Goal: Task Accomplishment & Management: Manage account settings

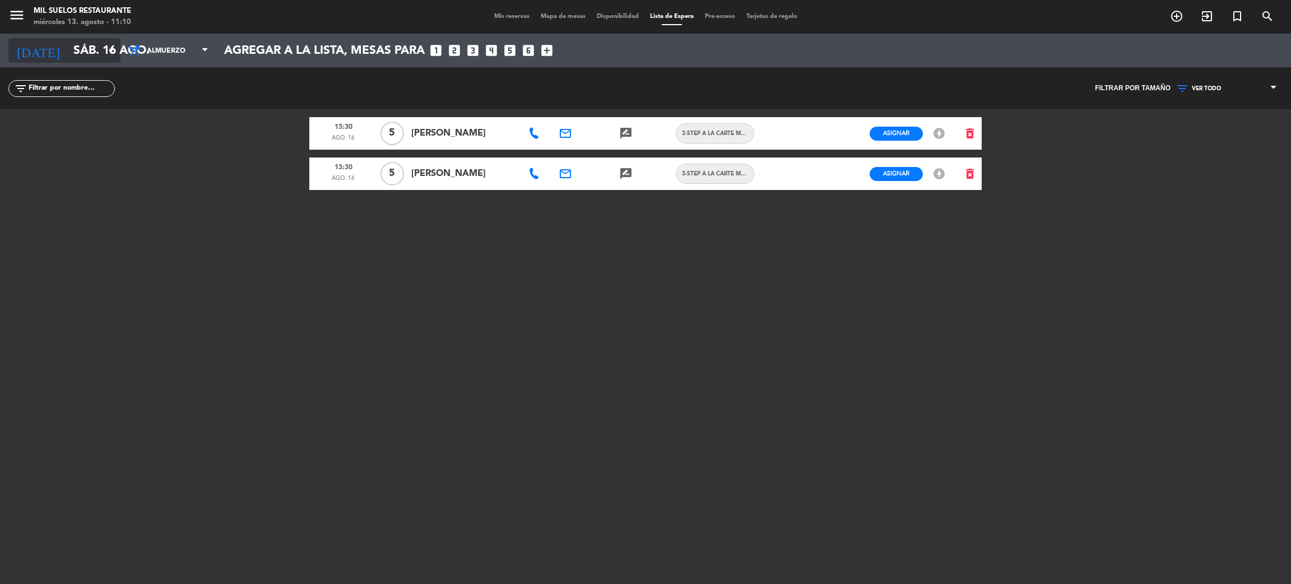
click at [92, 53] on input "sáb. 16 ago." at bounding box center [145, 50] width 154 height 25
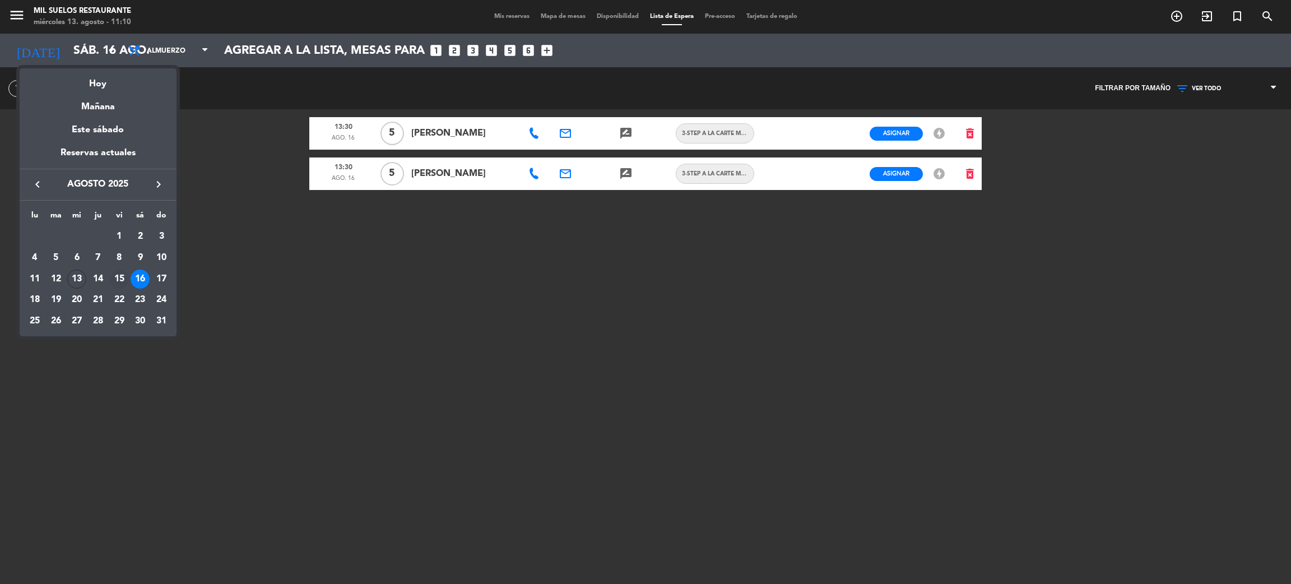
click at [123, 275] on div "15" at bounding box center [119, 279] width 19 height 19
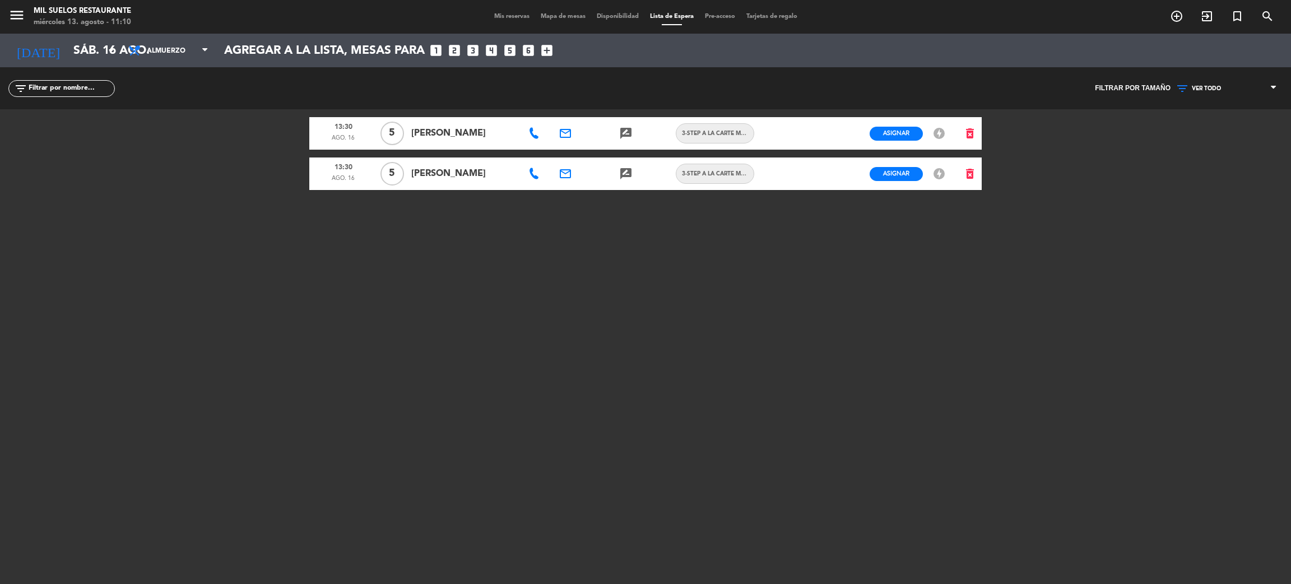
type input "vie. 15 ago."
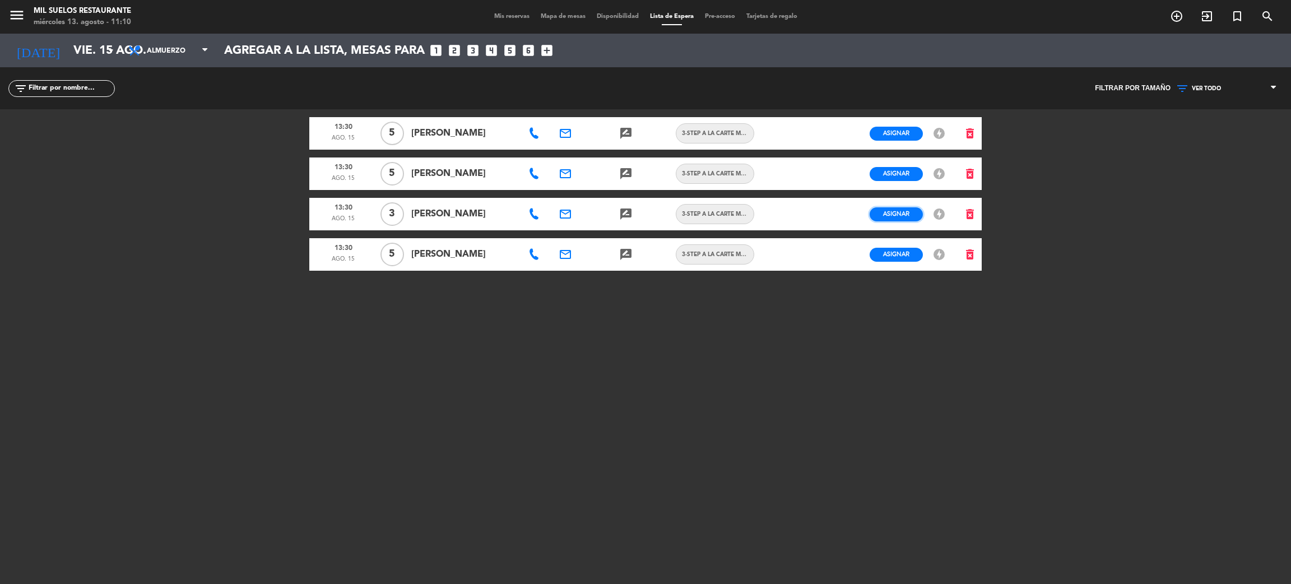
click at [912, 215] on button "Asignar" at bounding box center [896, 214] width 53 height 14
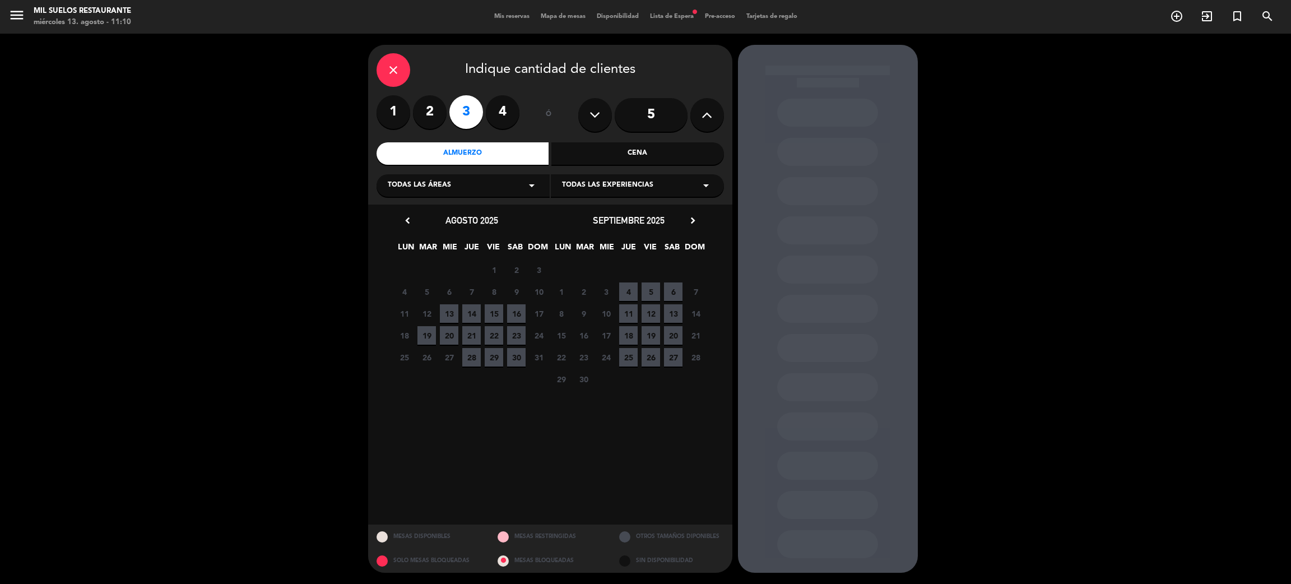
click at [489, 315] on span "15" at bounding box center [494, 313] width 18 height 18
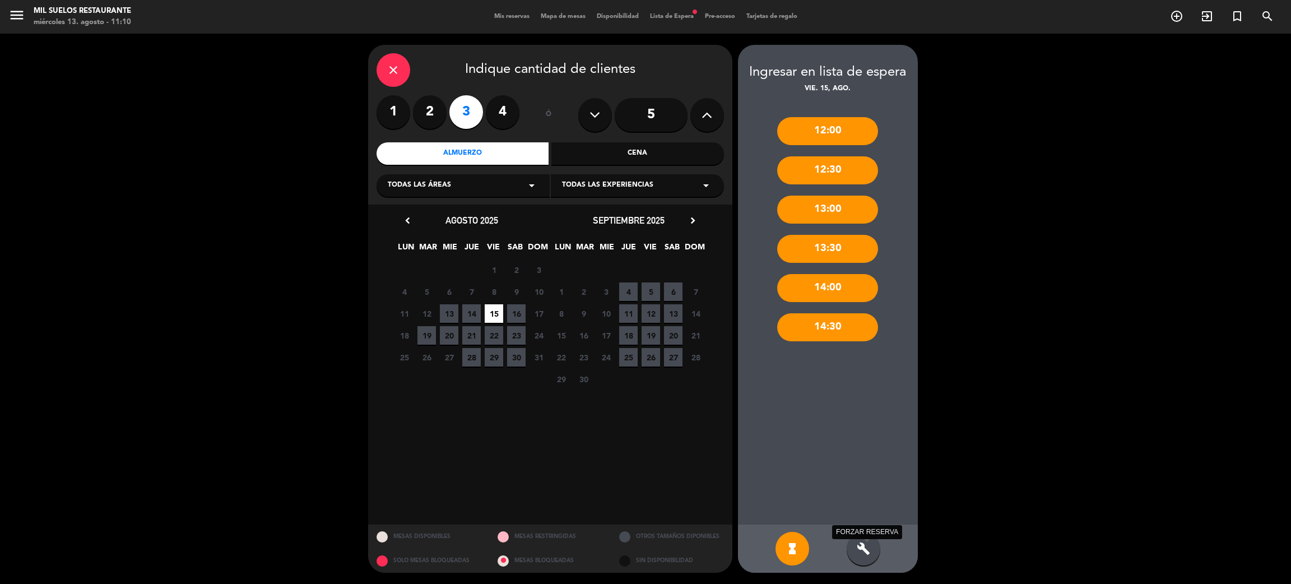
click at [866, 553] on icon "build" at bounding box center [863, 548] width 13 height 13
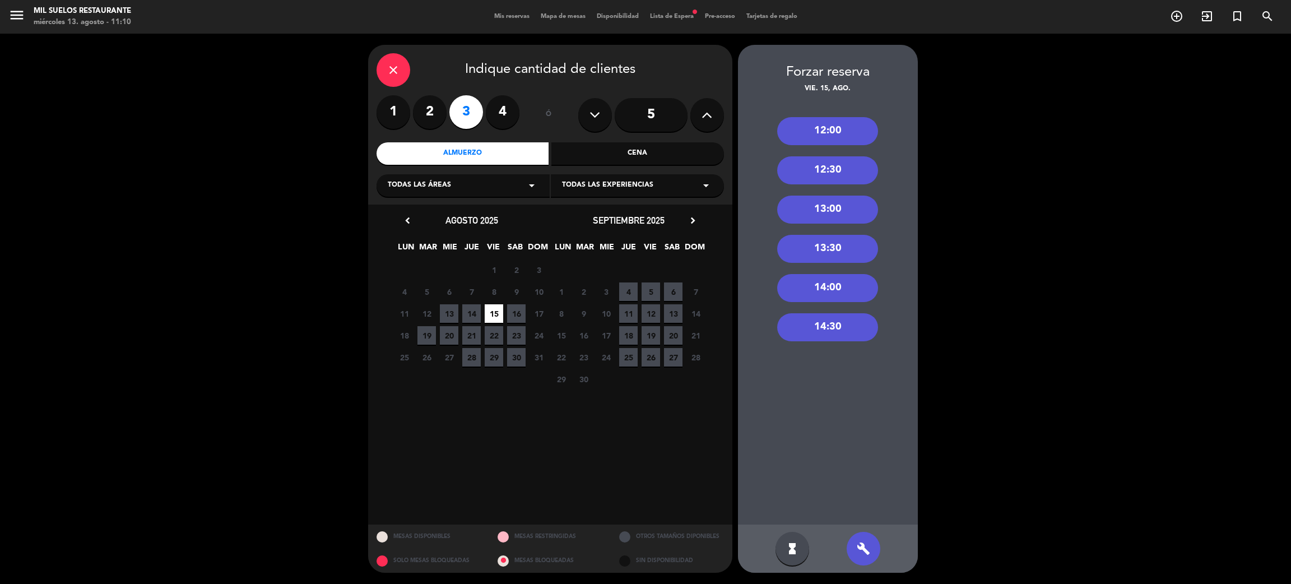
click at [836, 131] on div "12:00" at bounding box center [827, 131] width 101 height 28
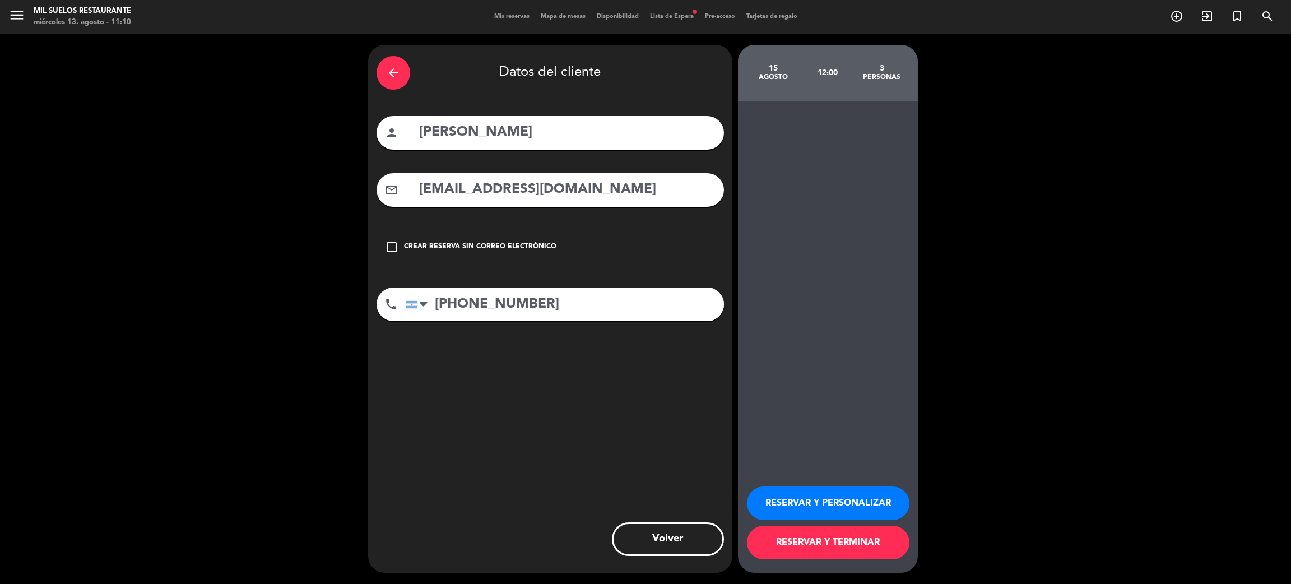
click at [542, 134] on input "[PERSON_NAME]" at bounding box center [567, 132] width 298 height 23
type input "[PERSON_NAME]"
click at [850, 547] on button "RESERVAR Y TERMINAR" at bounding box center [828, 543] width 163 height 34
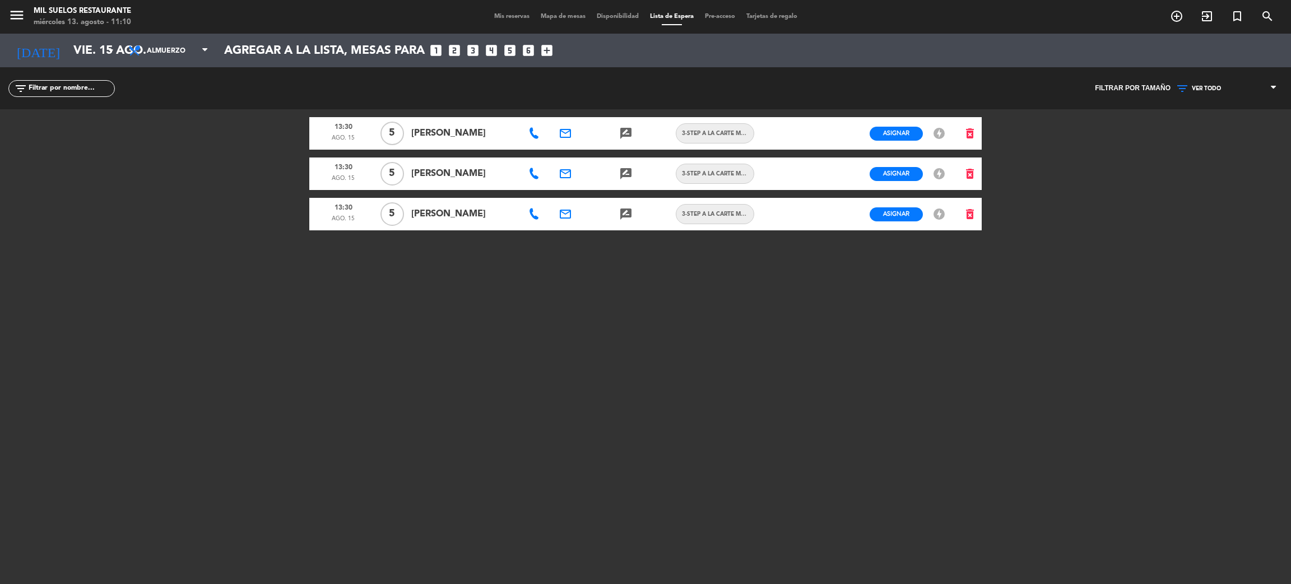
click at [490, 18] on span "Mis reservas" at bounding box center [512, 16] width 47 height 6
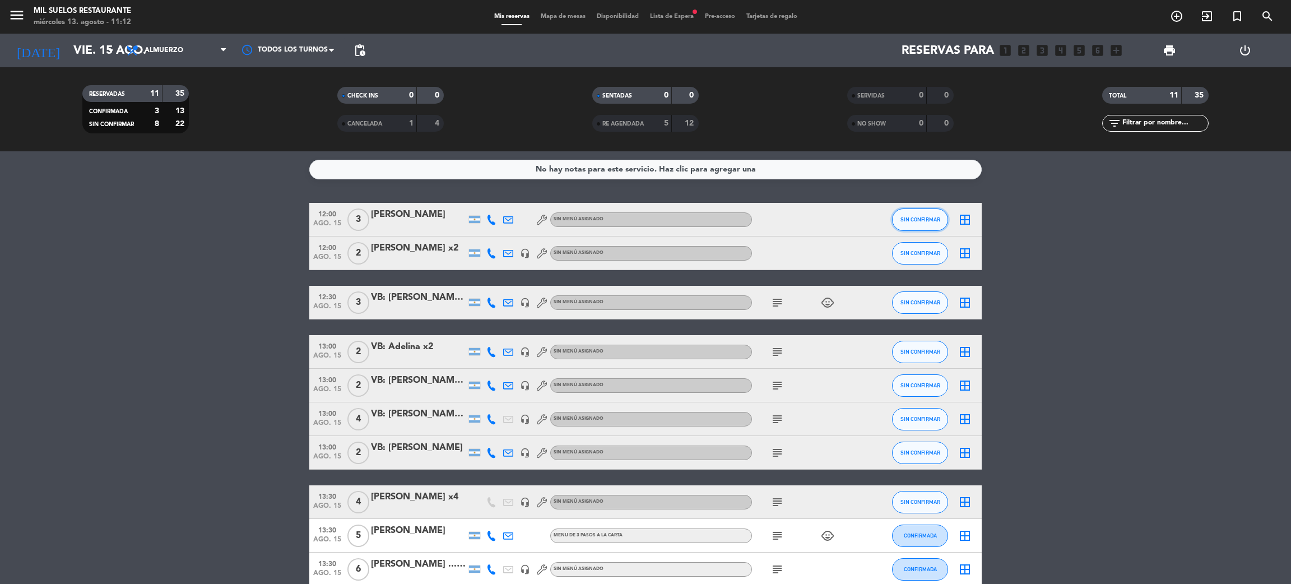
click at [913, 217] on span "SIN CONFIRMAR" at bounding box center [921, 219] width 40 height 6
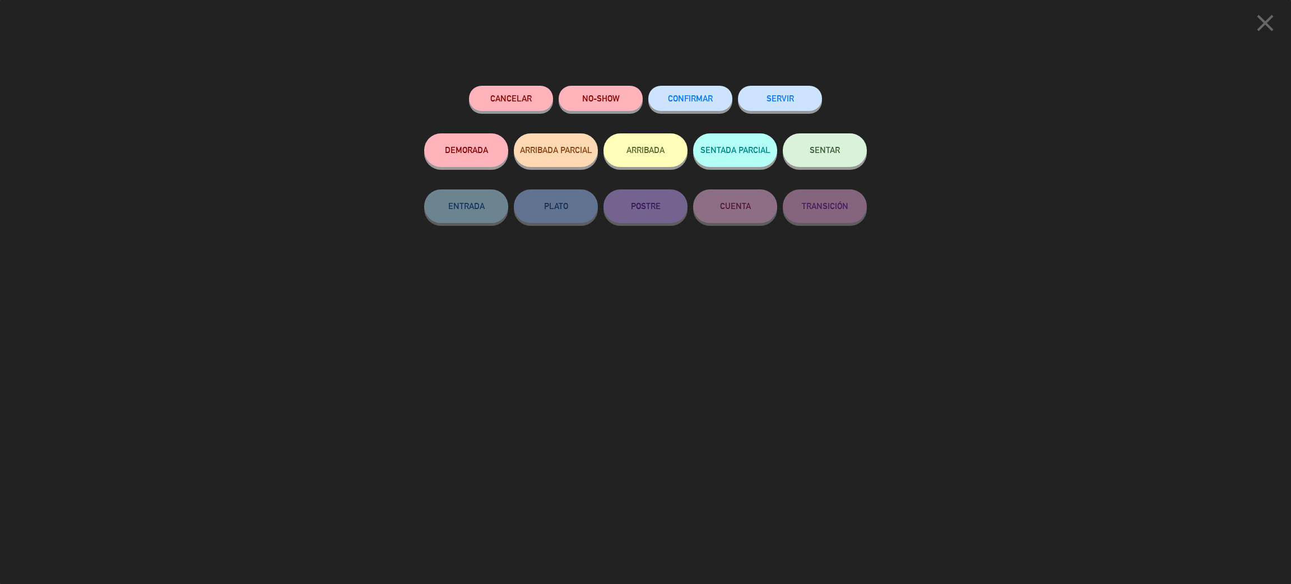
click at [695, 95] on span "CONFIRMAR" at bounding box center [690, 99] width 45 height 10
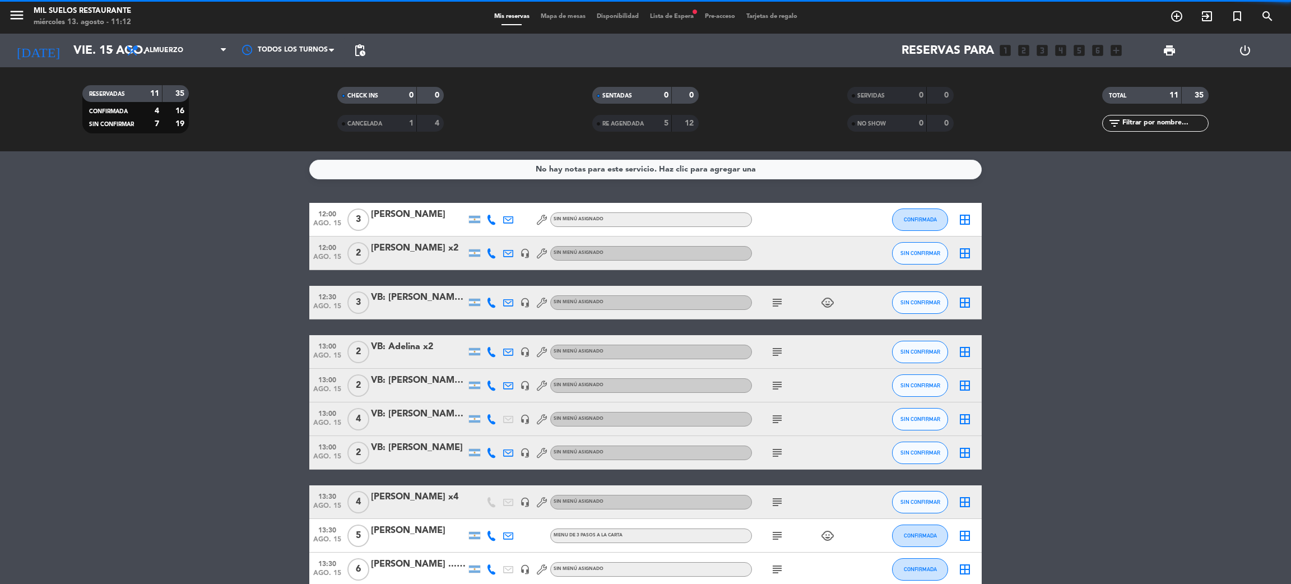
click at [422, 243] on div "[PERSON_NAME] x2" at bounding box center [418, 248] width 95 height 15
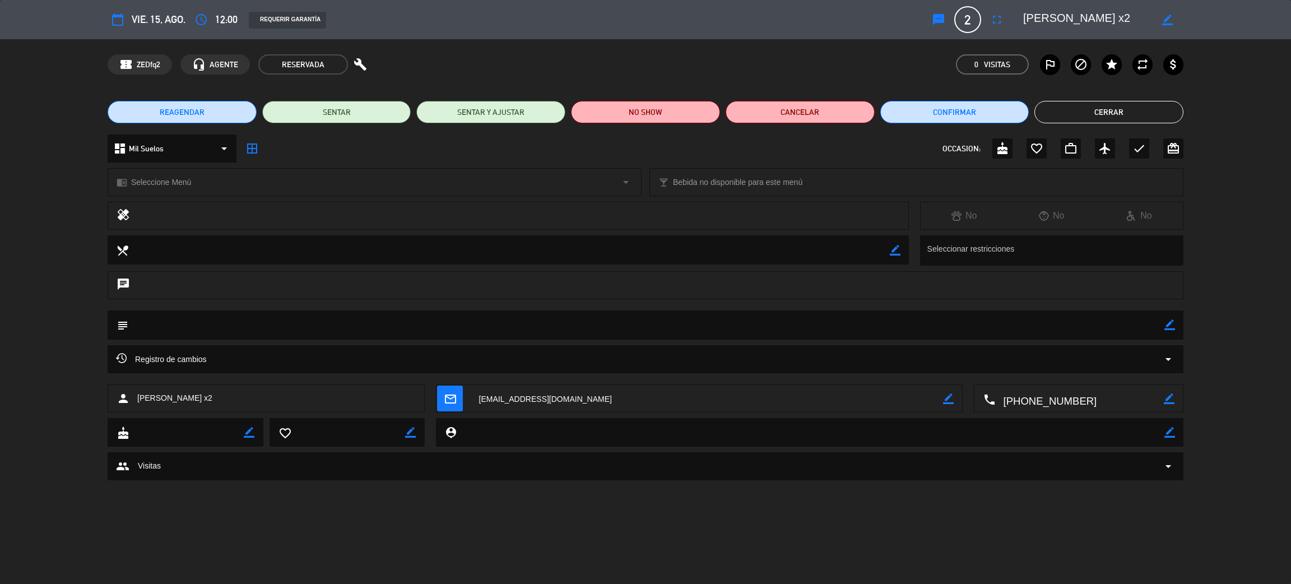
click at [1050, 402] on textarea at bounding box center [1079, 399] width 169 height 28
click at [1082, 368] on span "Click para copiar" at bounding box center [1065, 371] width 59 height 12
click at [1067, 113] on button "Cerrar" at bounding box center [1108, 112] width 149 height 22
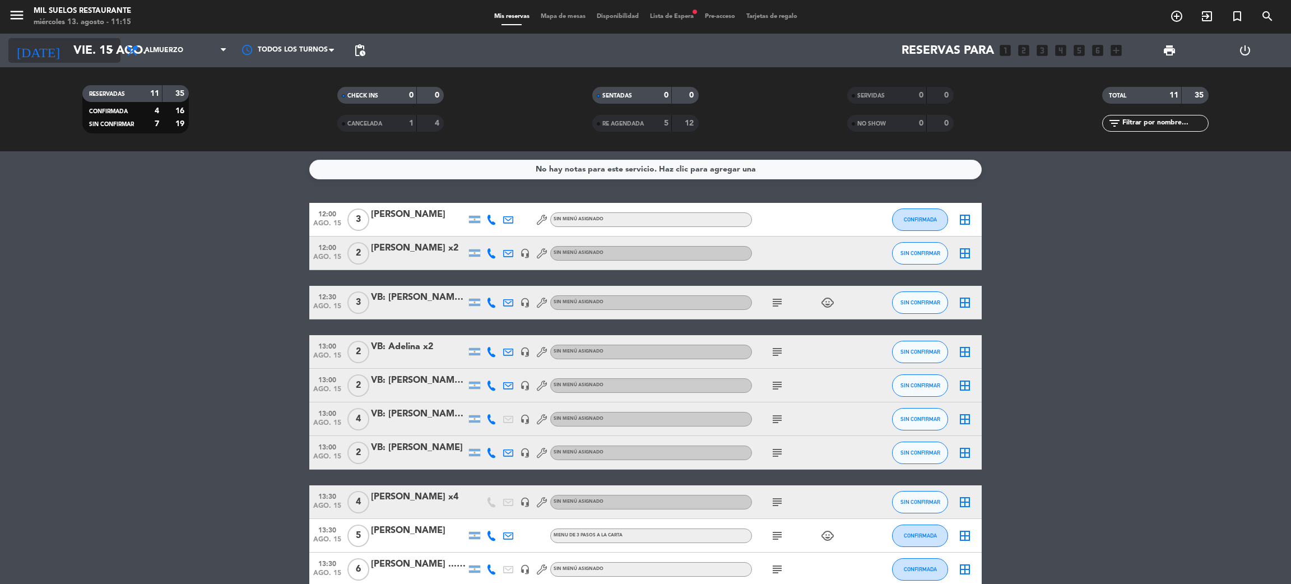
click at [107, 50] on icon "arrow_drop_down" at bounding box center [110, 50] width 13 height 13
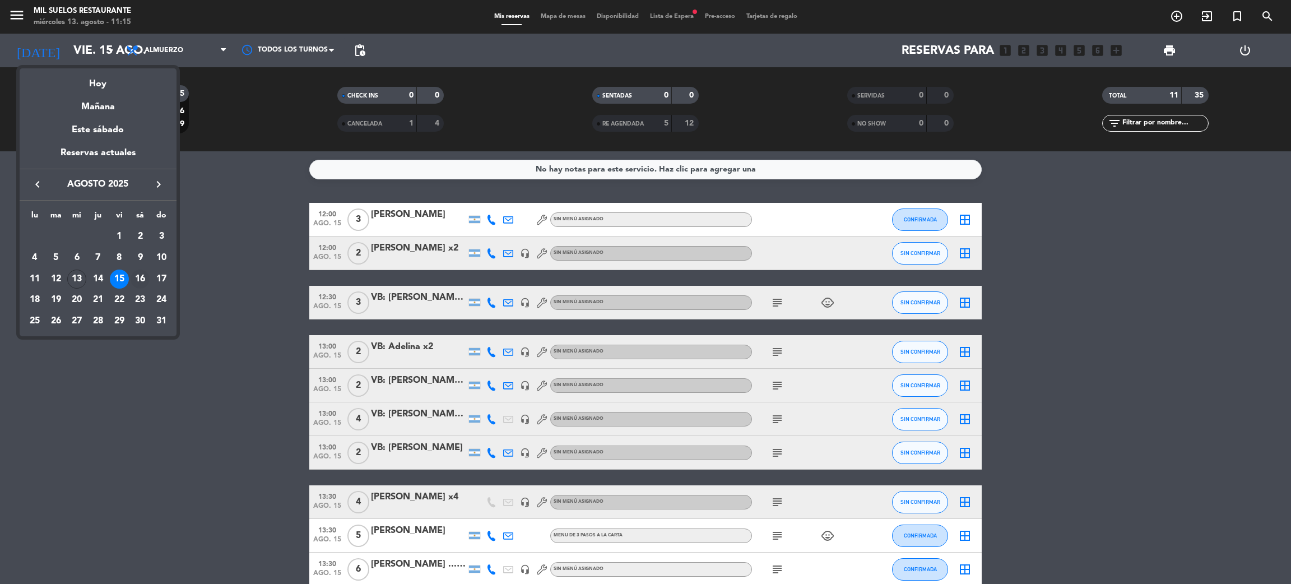
click at [140, 284] on div "16" at bounding box center [140, 279] width 19 height 19
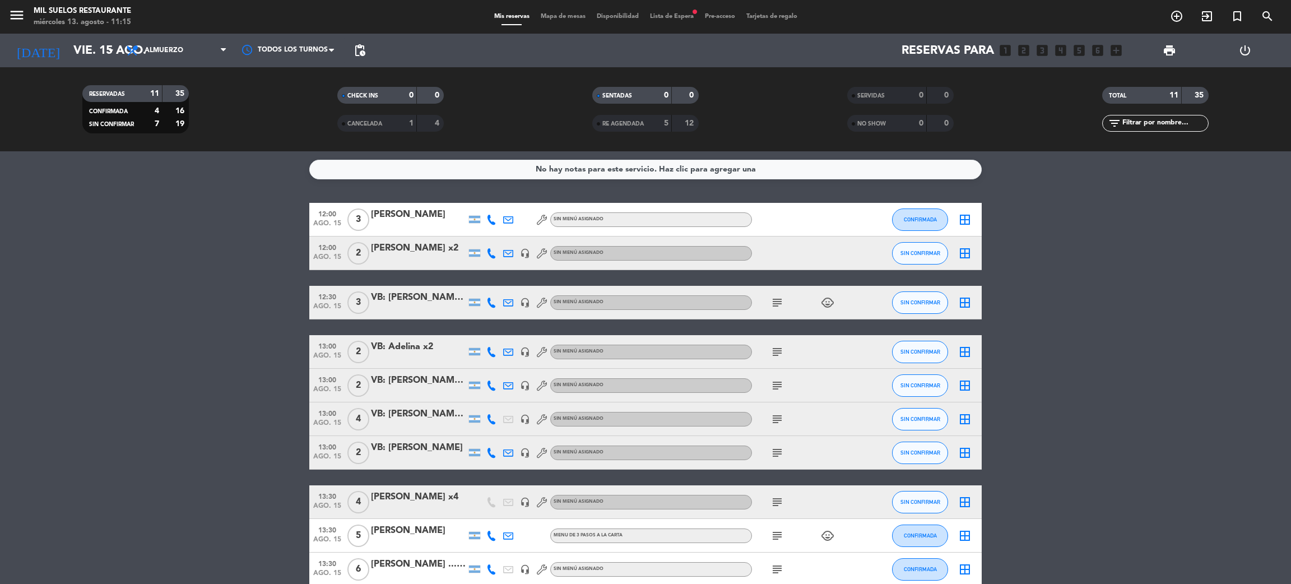
type input "sáb. 16 ago."
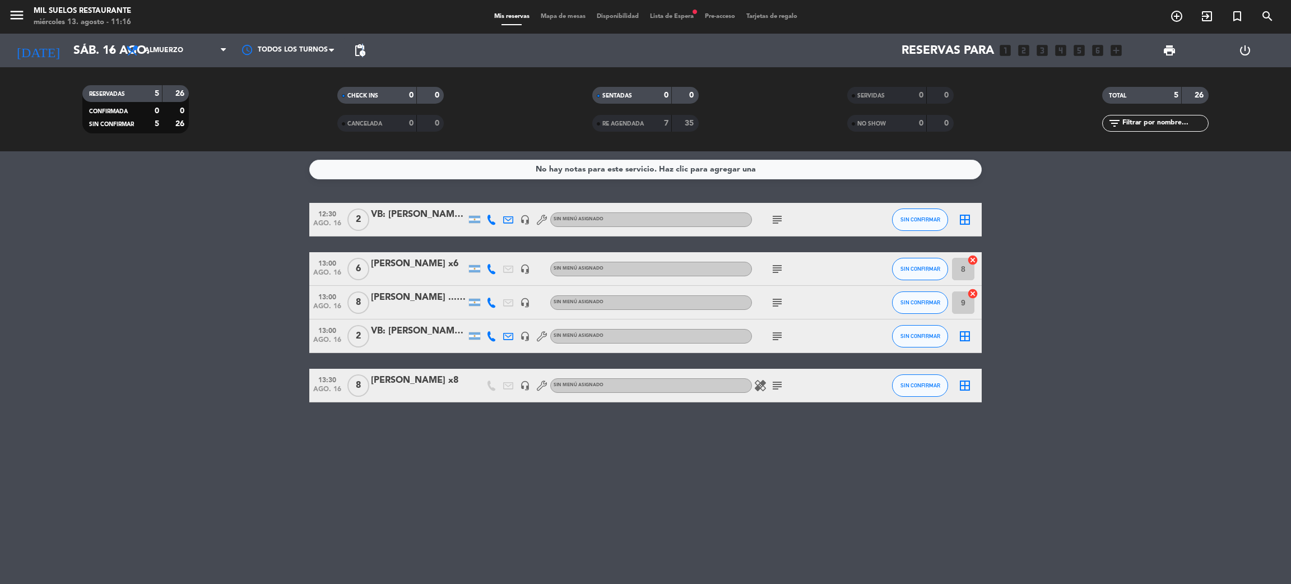
click at [361, 52] on span "pending_actions" at bounding box center [359, 50] width 13 height 13
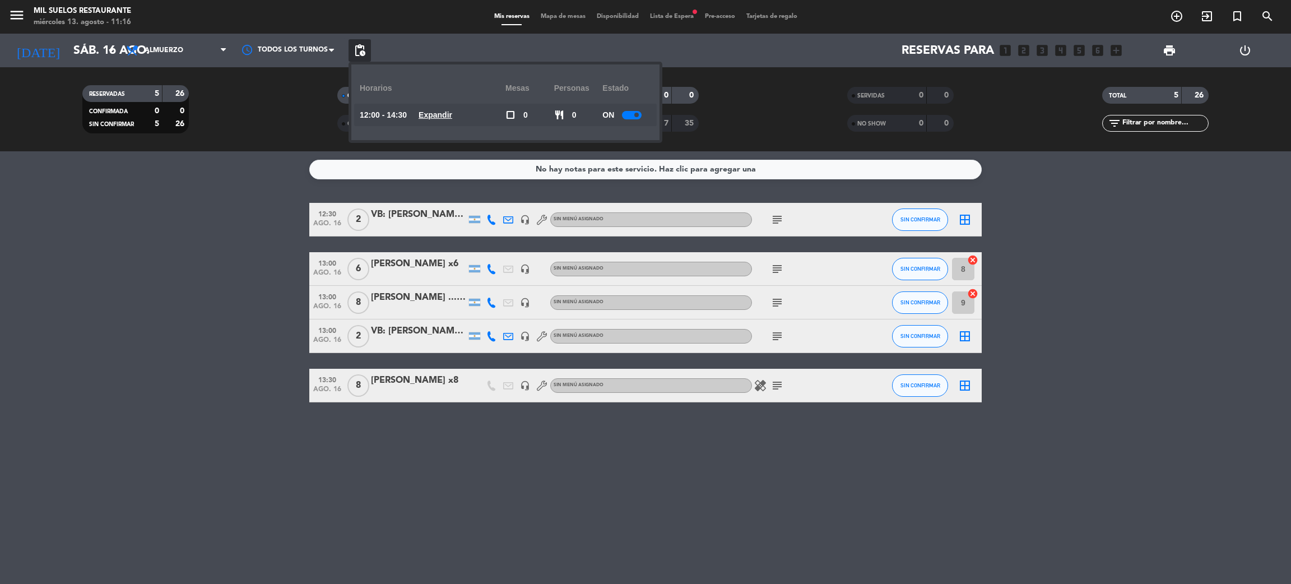
click at [452, 114] on u "Expandir" at bounding box center [436, 114] width 34 height 9
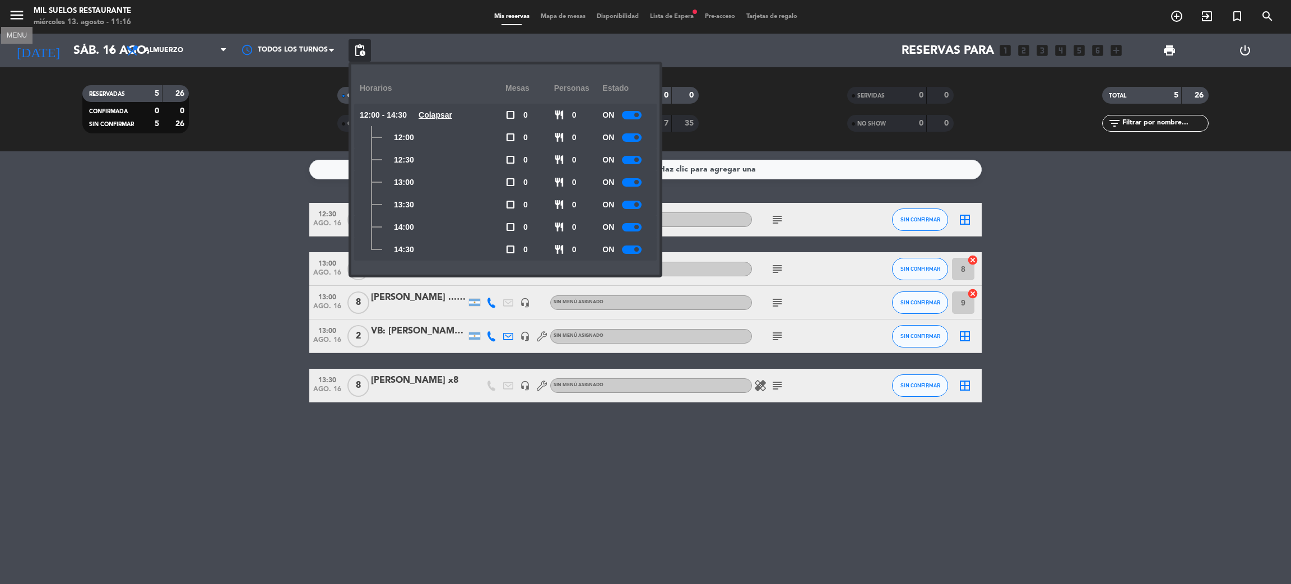
click at [16, 16] on icon "menu" at bounding box center [16, 15] width 17 height 17
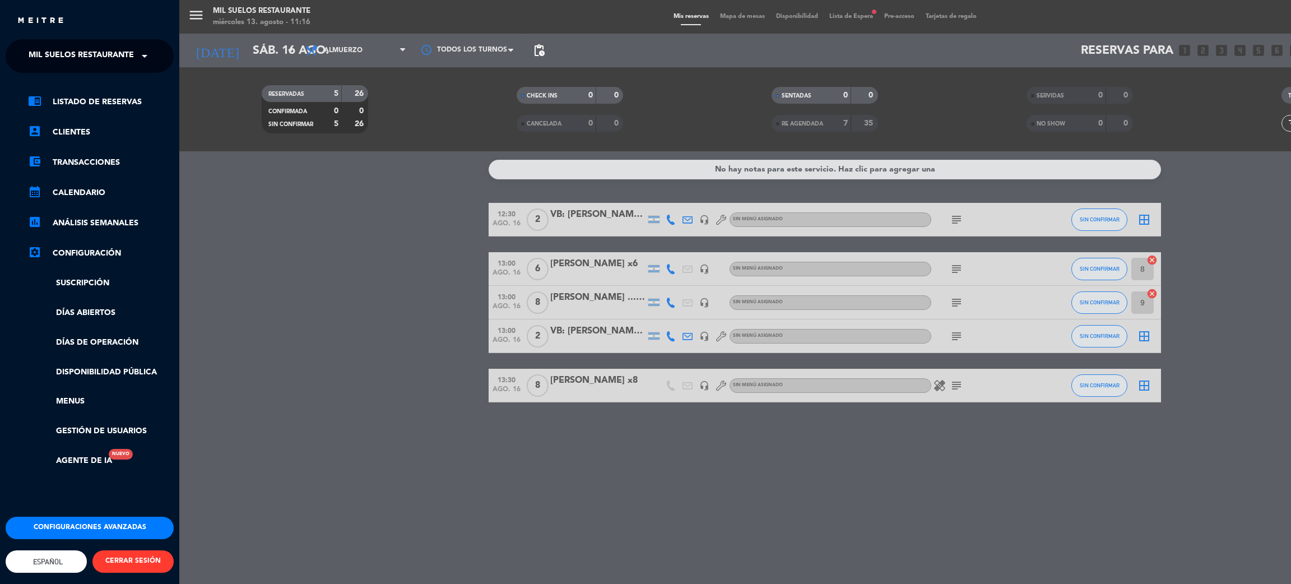
click at [80, 39] on ng-select "× Mil Suelos Restaurante ×" at bounding box center [90, 56] width 168 height 34
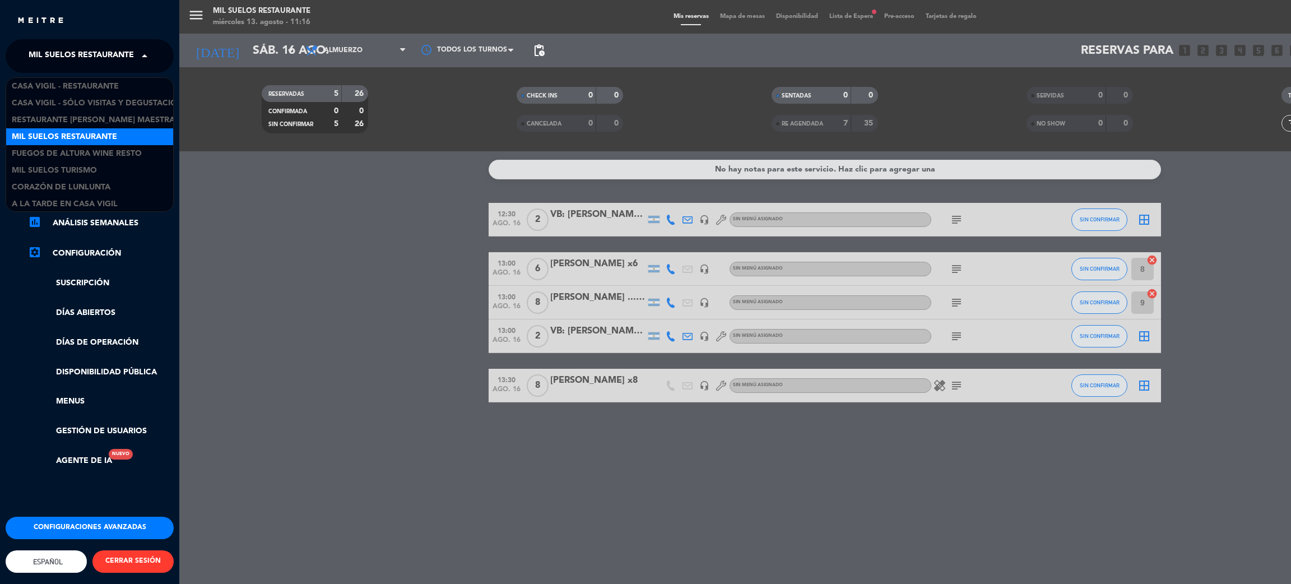
click at [86, 50] on span "Mil Suelos Restaurante" at bounding box center [81, 56] width 105 height 24
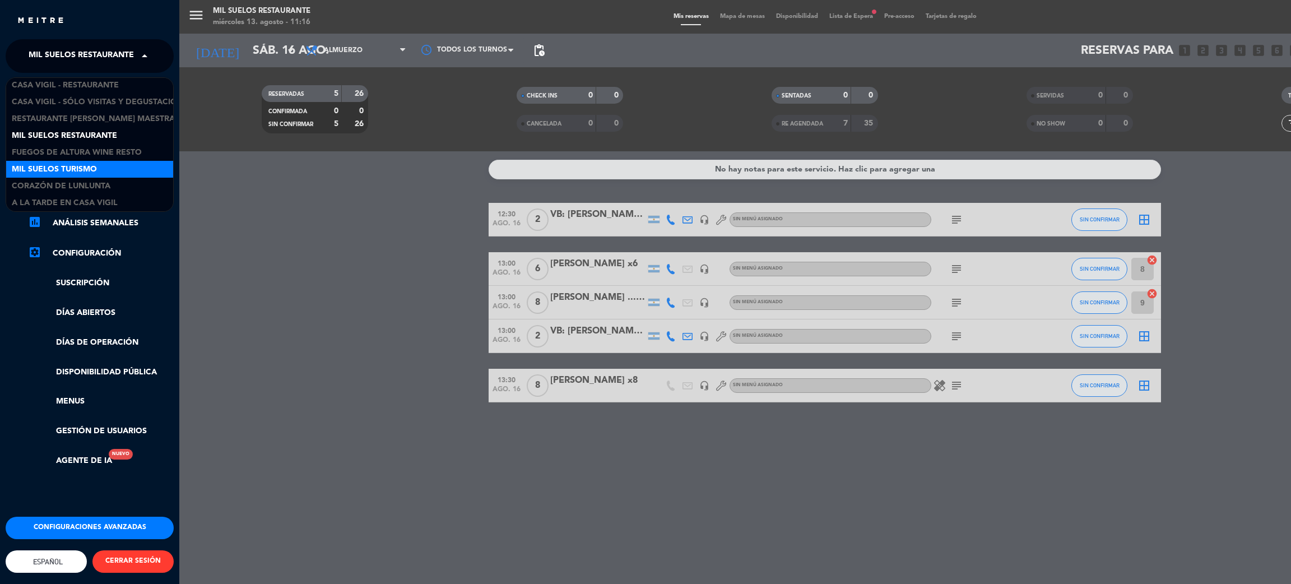
click at [103, 166] on div "Mil Suelos Turismo" at bounding box center [89, 169] width 167 height 17
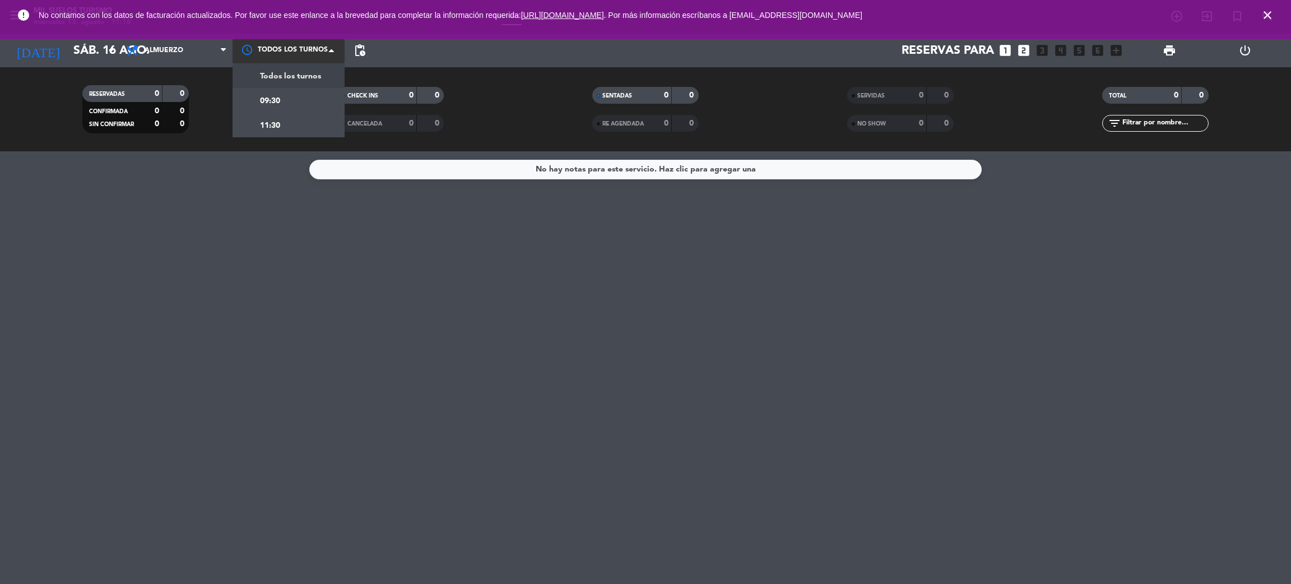
click at [312, 49] on div at bounding box center [289, 50] width 112 height 25
click at [1269, 13] on icon "close" at bounding box center [1267, 14] width 13 height 13
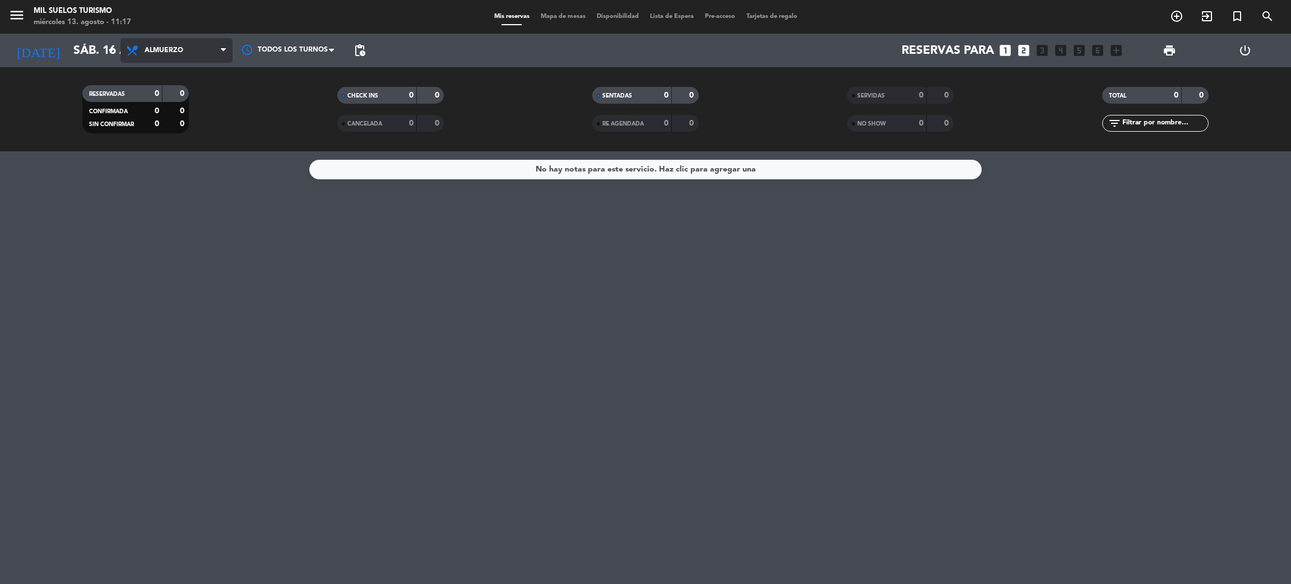
click at [187, 54] on span "Almuerzo" at bounding box center [176, 50] width 112 height 25
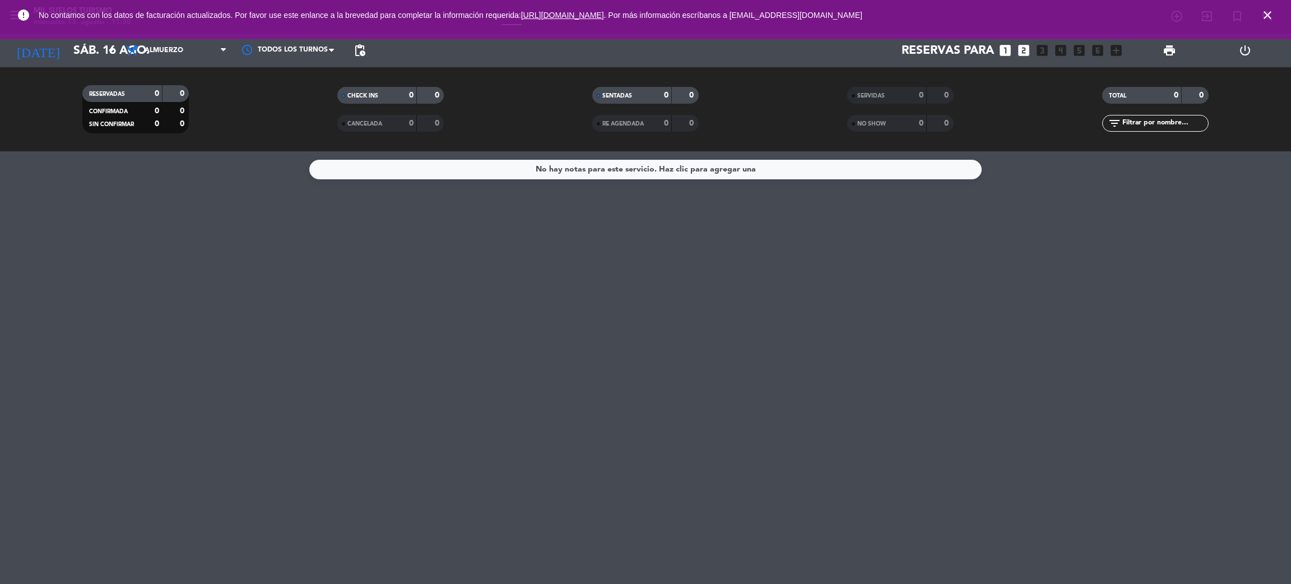
click at [1266, 13] on icon "close" at bounding box center [1267, 14] width 13 height 13
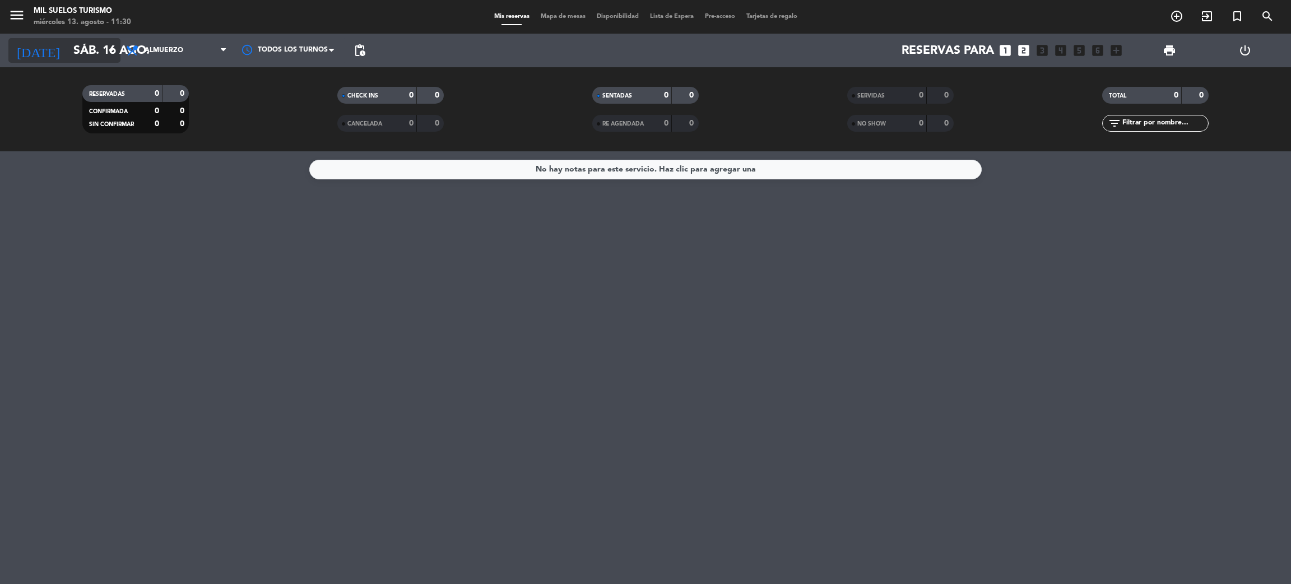
click at [68, 50] on input "sáb. 16 ago." at bounding box center [145, 50] width 154 height 25
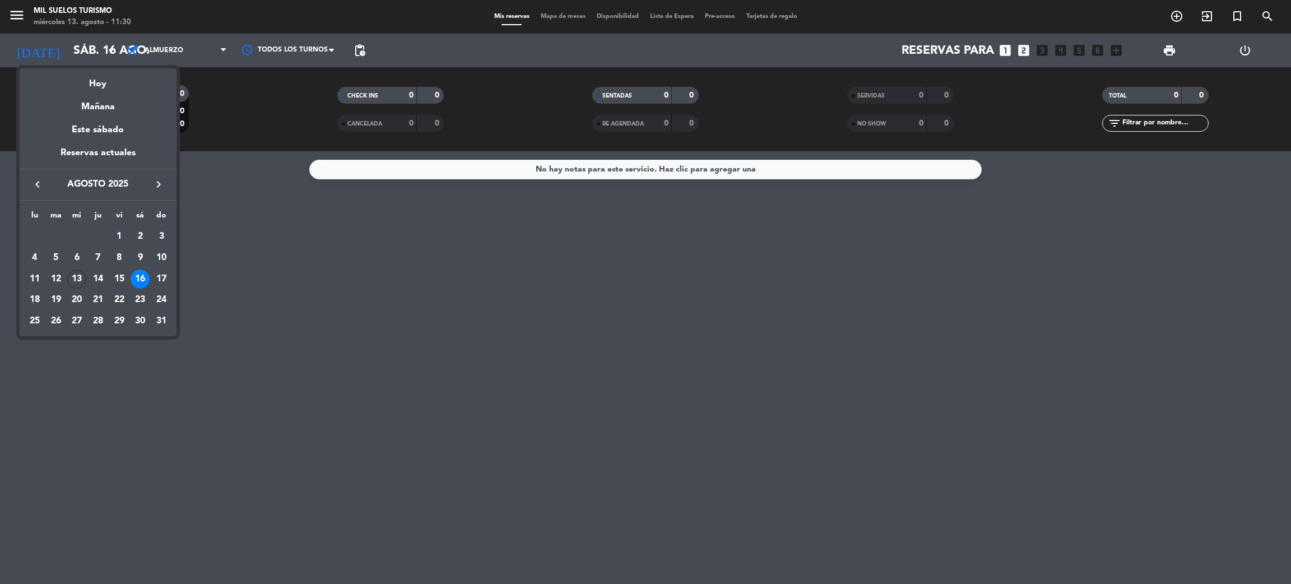
click at [12, 16] on div at bounding box center [645, 292] width 1291 height 584
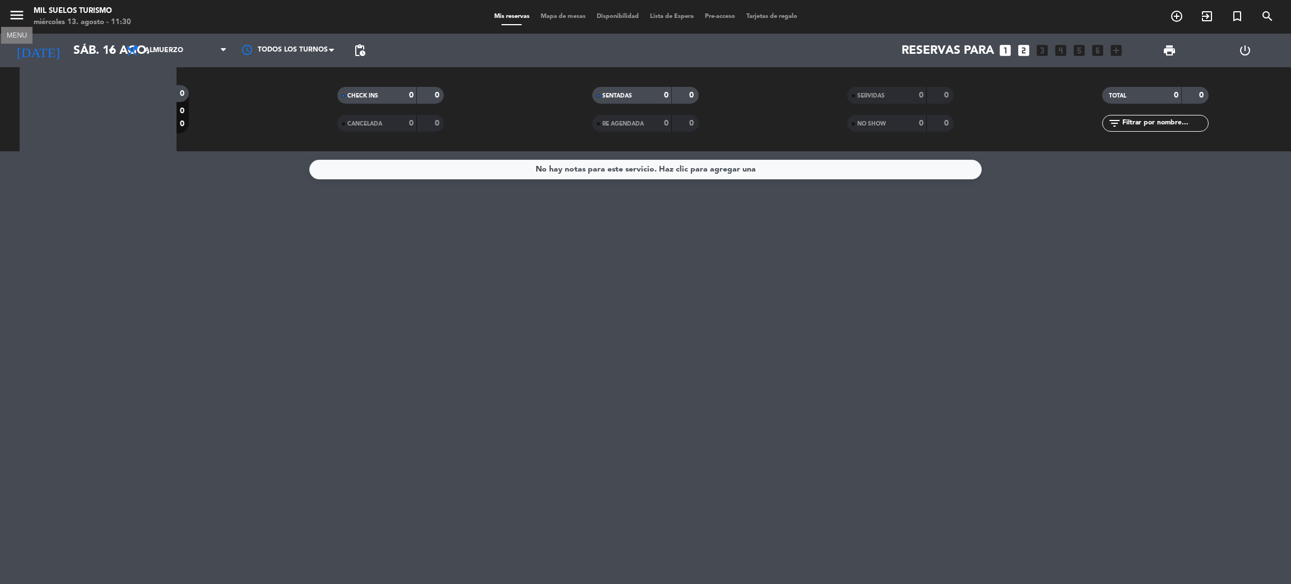
click at [15, 18] on icon "menu" at bounding box center [16, 15] width 17 height 17
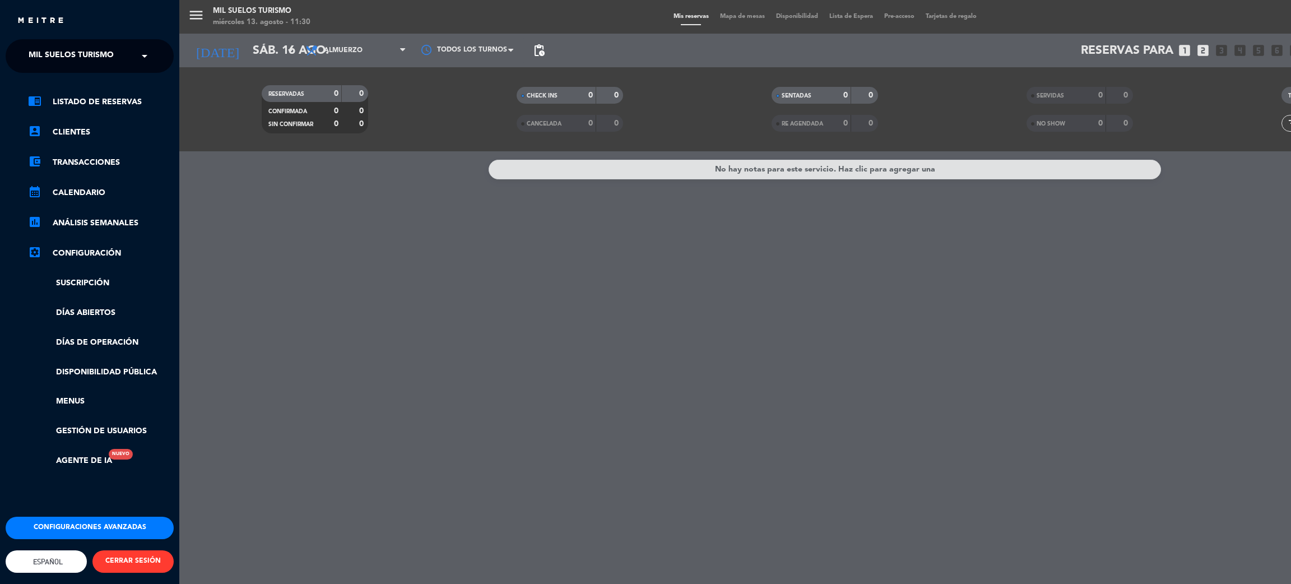
click at [55, 50] on span "Mil Suelos Turismo" at bounding box center [71, 56] width 85 height 24
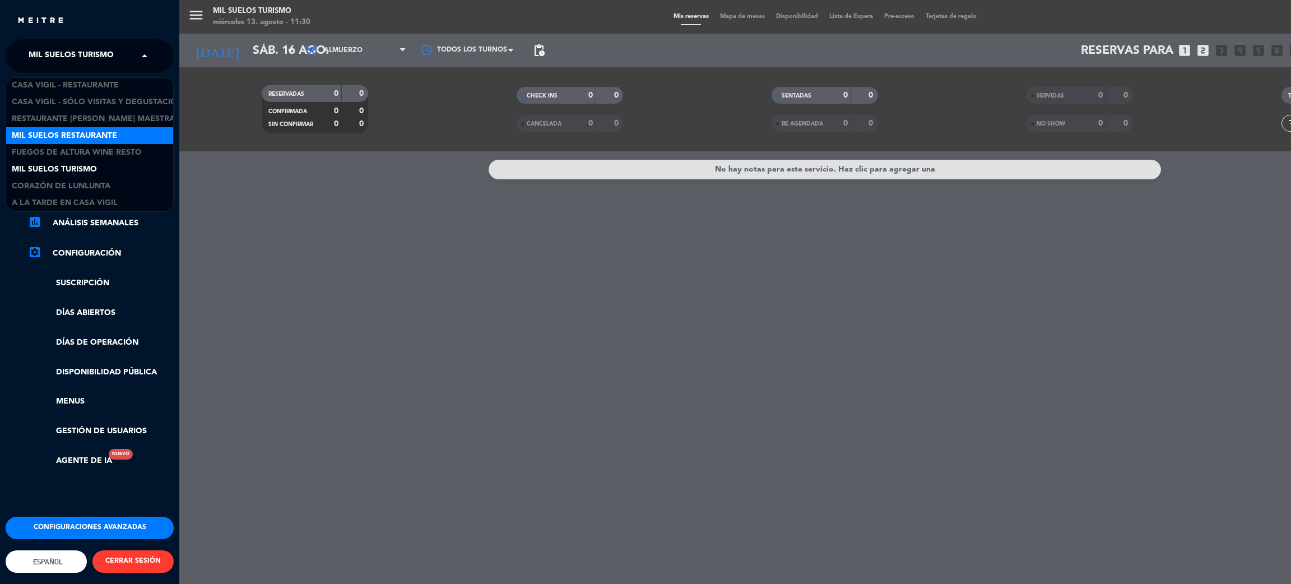
click at [80, 134] on span "Mil Suelos Restaurante" at bounding box center [64, 135] width 105 height 13
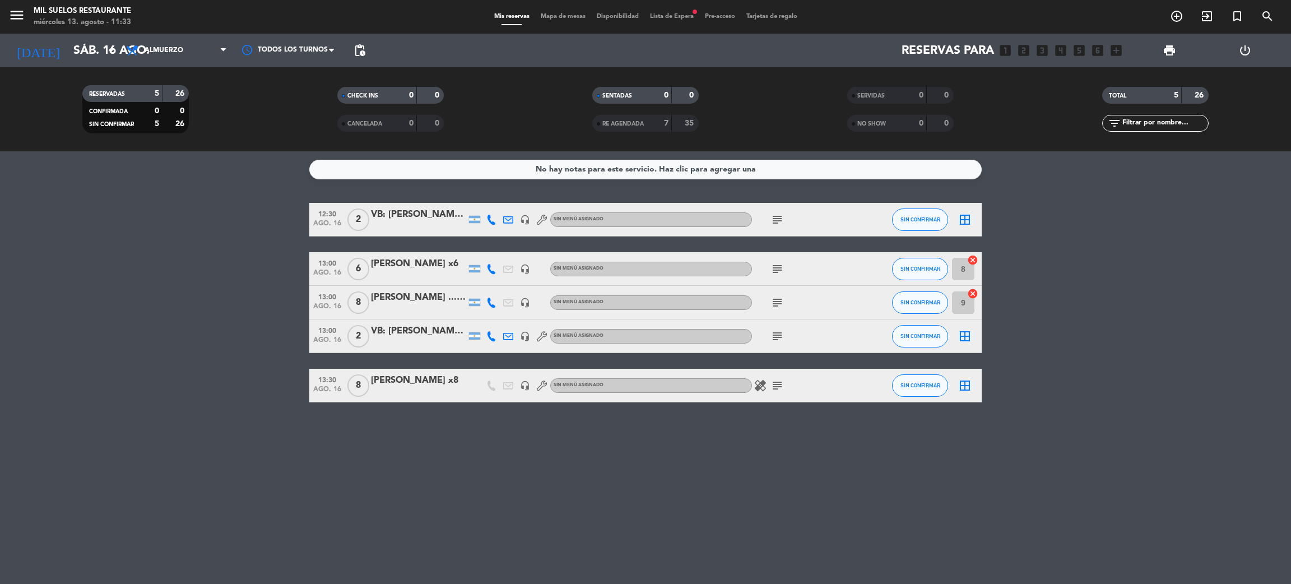
click at [214, 335] on bookings-row "12:30 [DATE] 2 VB: [PERSON_NAME] x2 headset_mic Sin menú asignado subject SIN C…" at bounding box center [645, 302] width 1291 height 199
click at [671, 15] on span "Lista de Espera fiber_manual_record" at bounding box center [671, 16] width 55 height 6
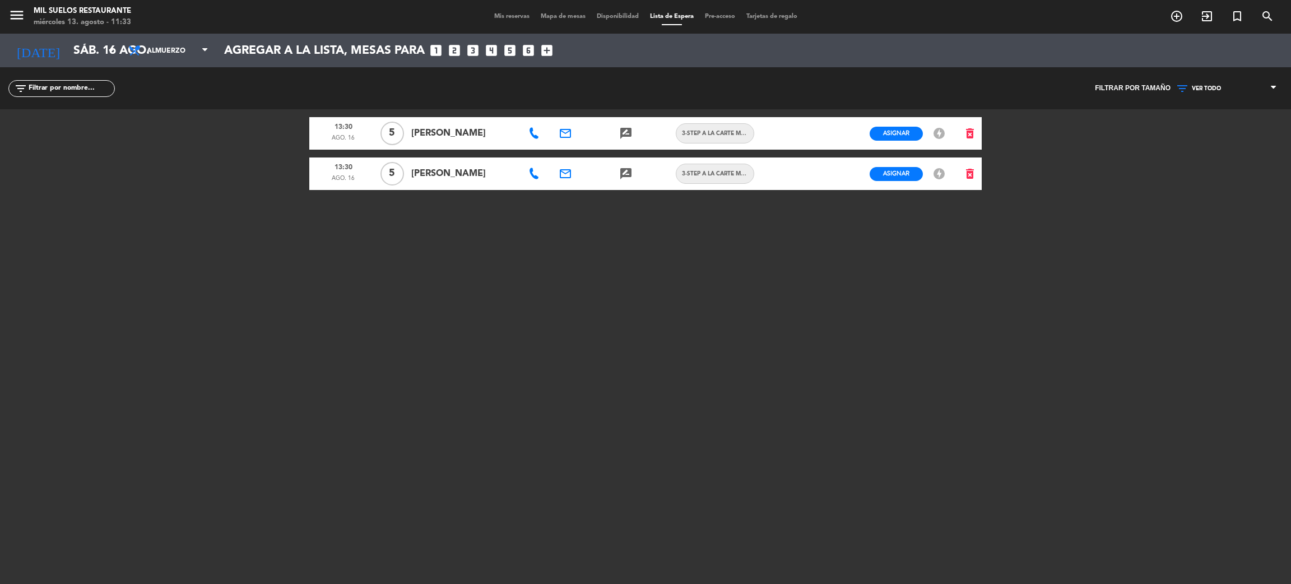
click at [435, 178] on span "[PERSON_NAME]" at bounding box center [463, 173] width 105 height 15
click at [887, 170] on span "Asignar" at bounding box center [896, 173] width 26 height 8
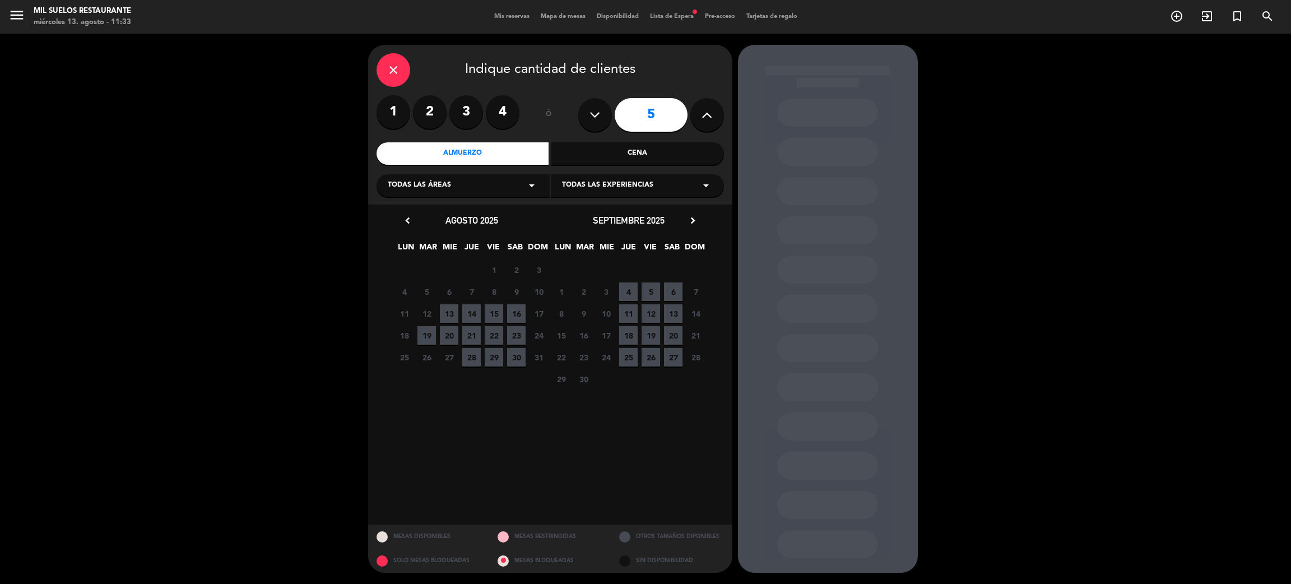
click at [512, 315] on span "16" at bounding box center [516, 313] width 18 height 18
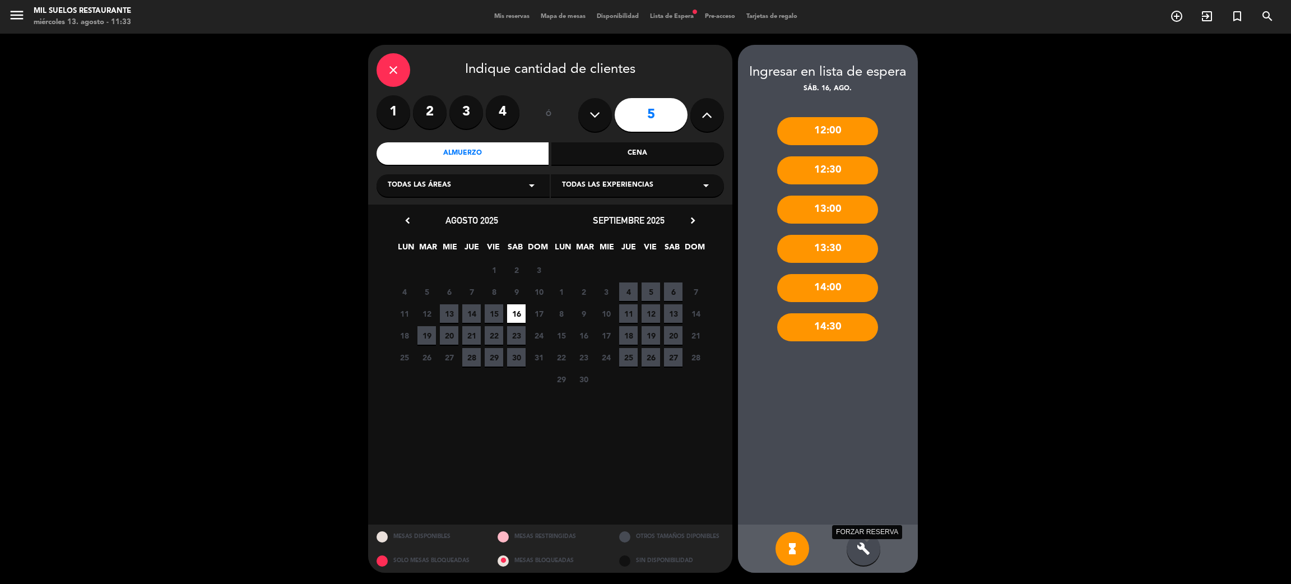
click at [861, 550] on icon "build" at bounding box center [863, 548] width 13 height 13
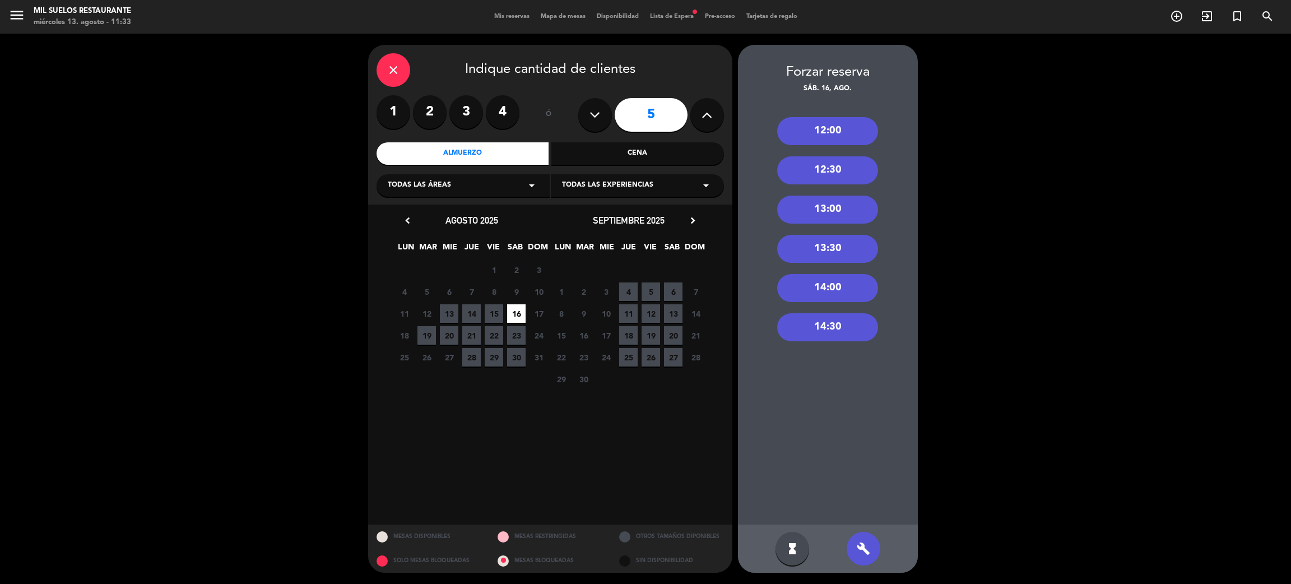
click at [826, 134] on div "12:00" at bounding box center [827, 131] width 101 height 28
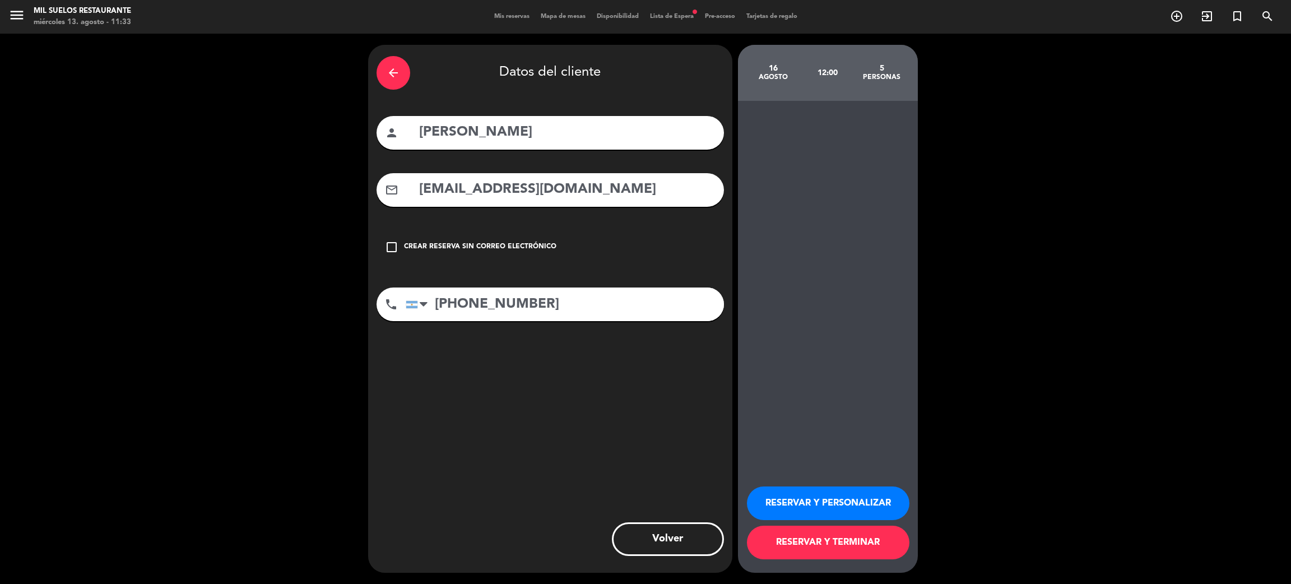
click at [833, 493] on button "RESERVAR Y PERSONALIZAR" at bounding box center [828, 503] width 163 height 34
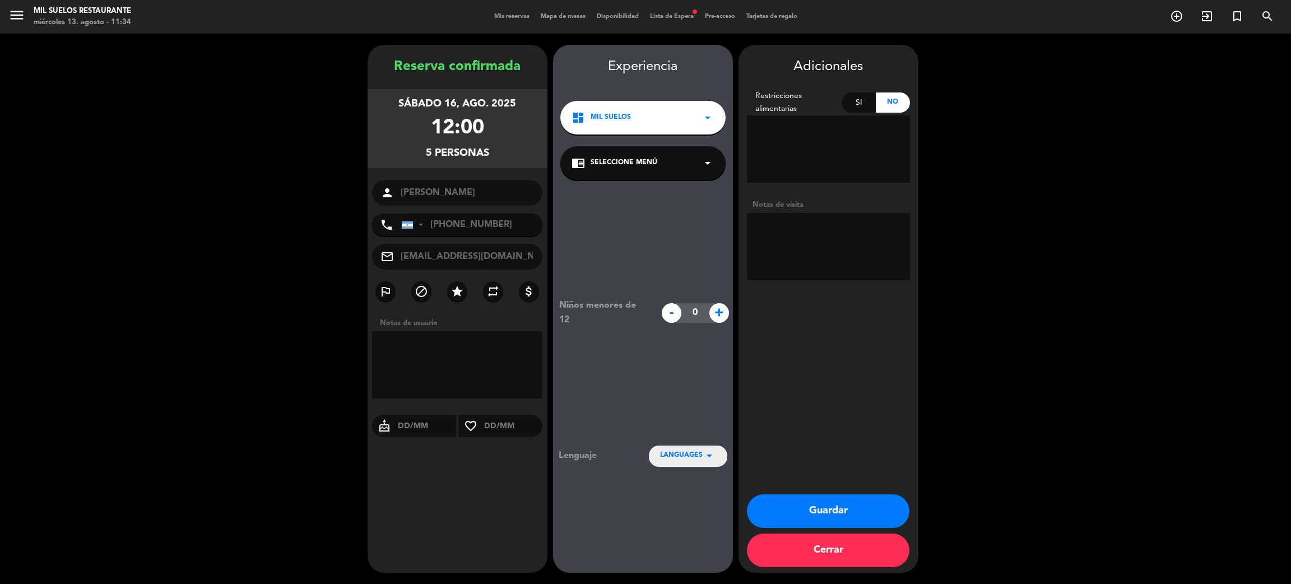
click at [811, 263] on textarea at bounding box center [828, 246] width 163 height 67
type textarea "TIENEN QUE RETIRARSE A LAS 16HS APROX PARA LLEGAR AL AEROPUERTO"
click at [813, 513] on button "Guardar" at bounding box center [828, 511] width 163 height 34
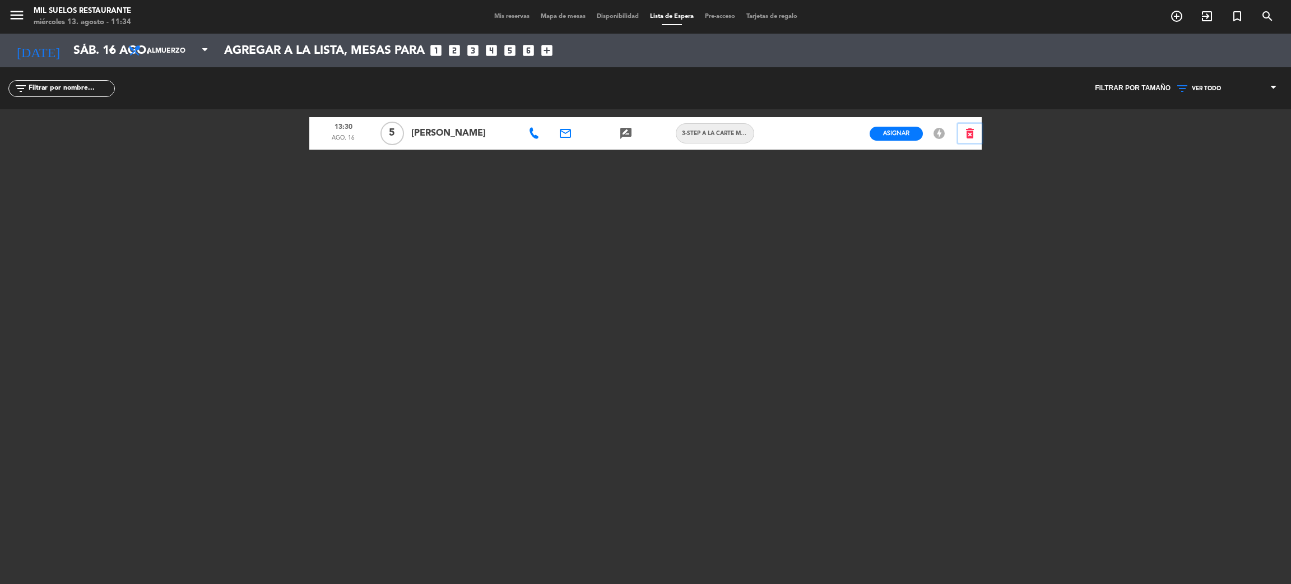
click at [967, 130] on icon "delete_forever" at bounding box center [969, 133] width 13 height 13
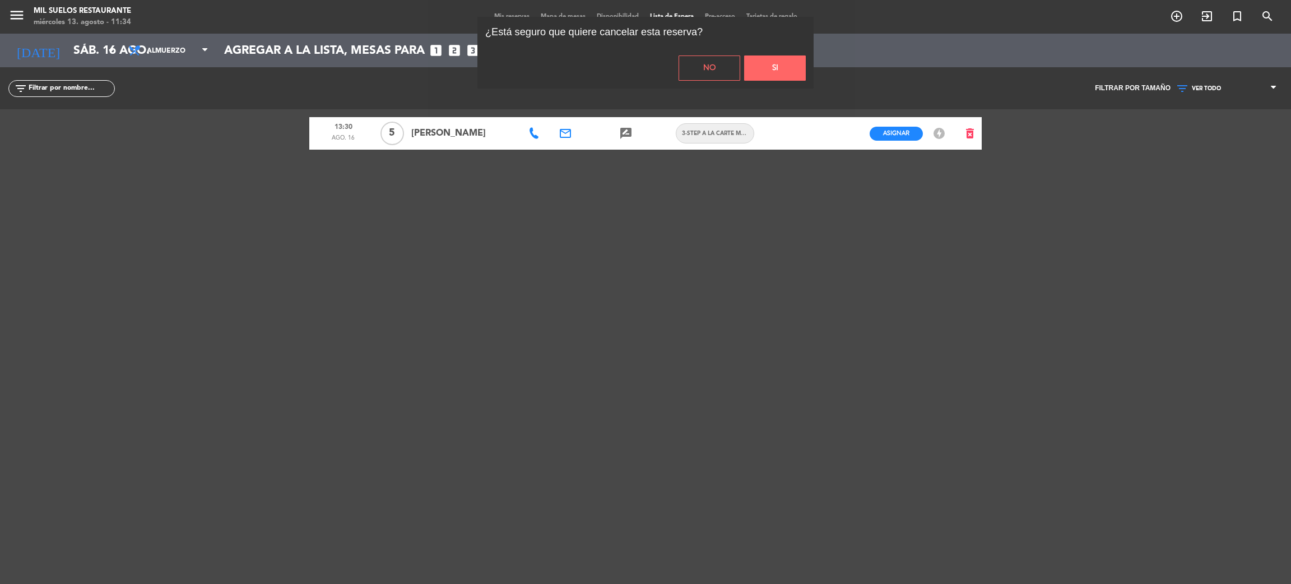
click at [771, 63] on button "Si" at bounding box center [775, 67] width 62 height 25
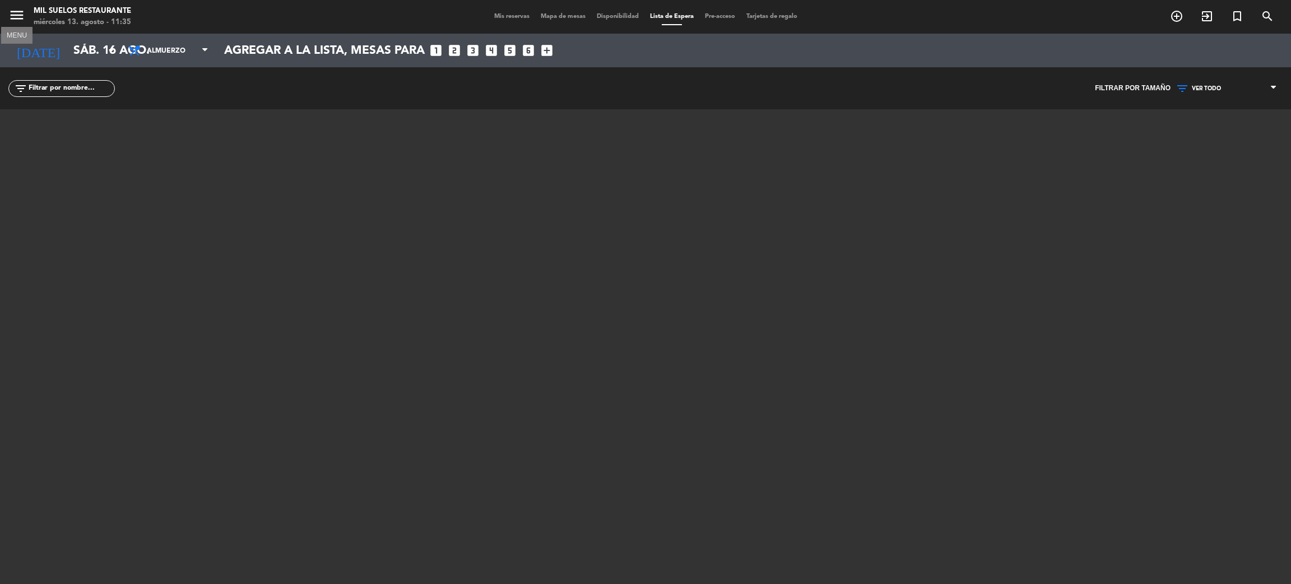
click at [24, 18] on icon "menu" at bounding box center [16, 15] width 17 height 17
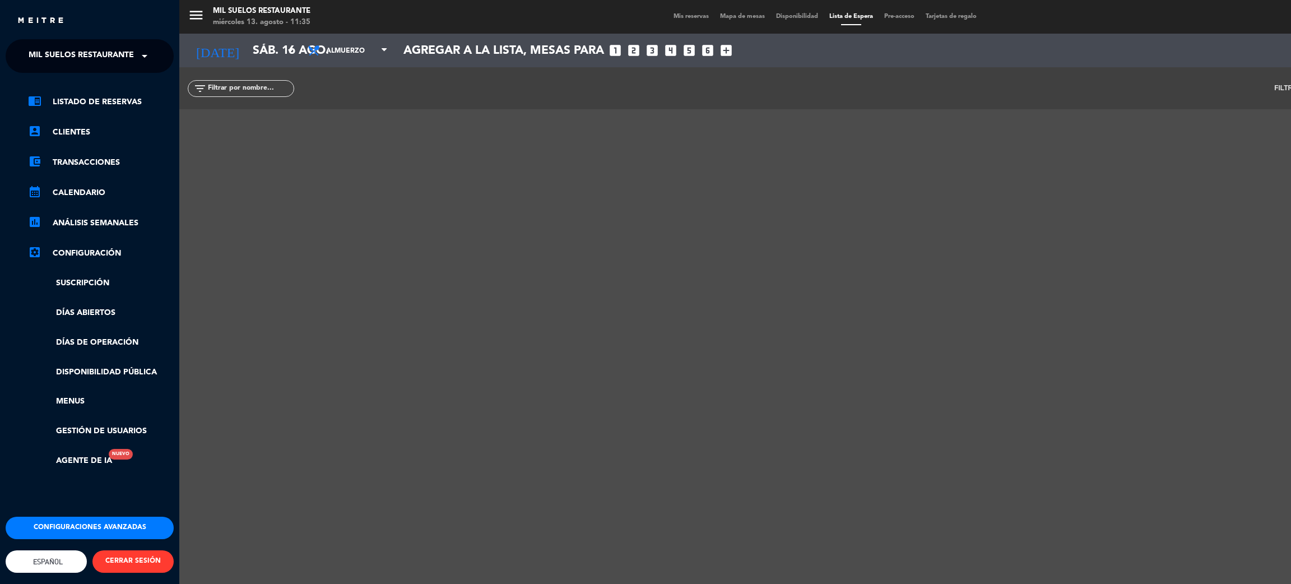
click at [287, 178] on div "menu Mil Suelos Restaurante [DATE] 13. agosto - 11:35 Mis reservas Mapa de mesa…" at bounding box center [824, 292] width 1291 height 584
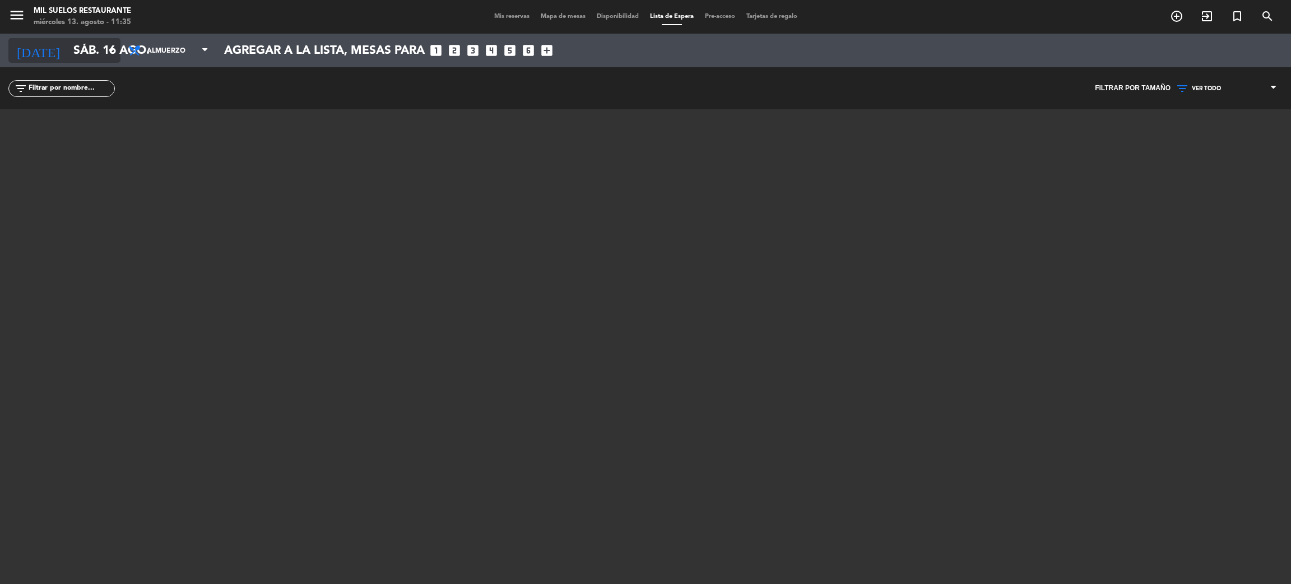
click at [80, 46] on input "sáb. 16 ago." at bounding box center [145, 50] width 154 height 25
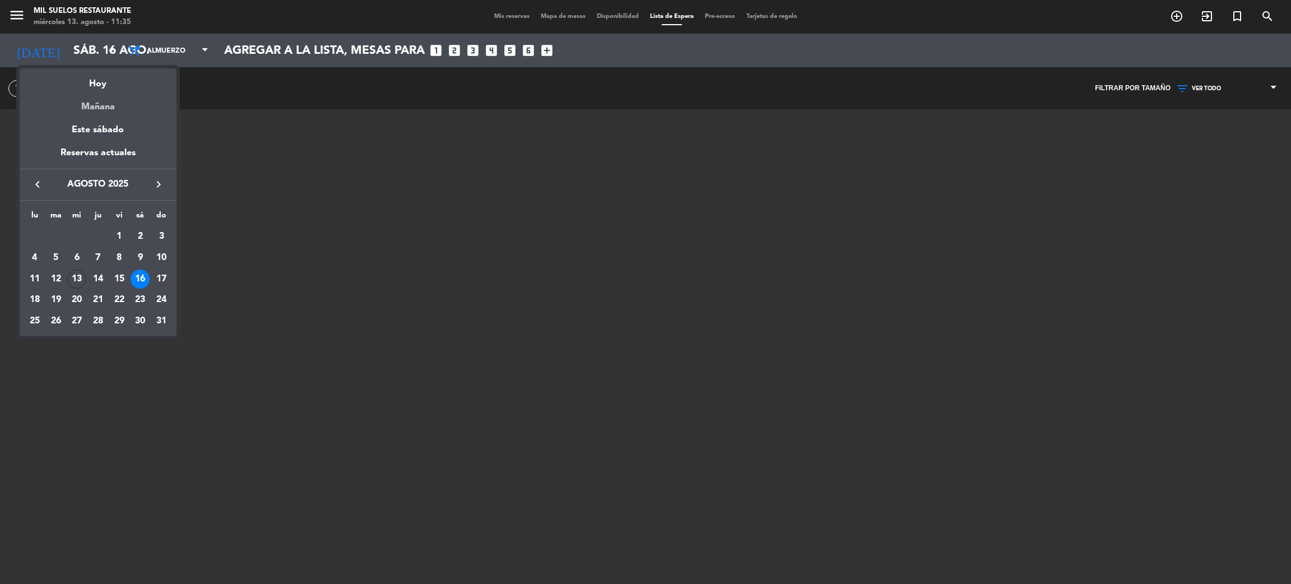
click at [105, 107] on div "Mañana" at bounding box center [98, 102] width 157 height 23
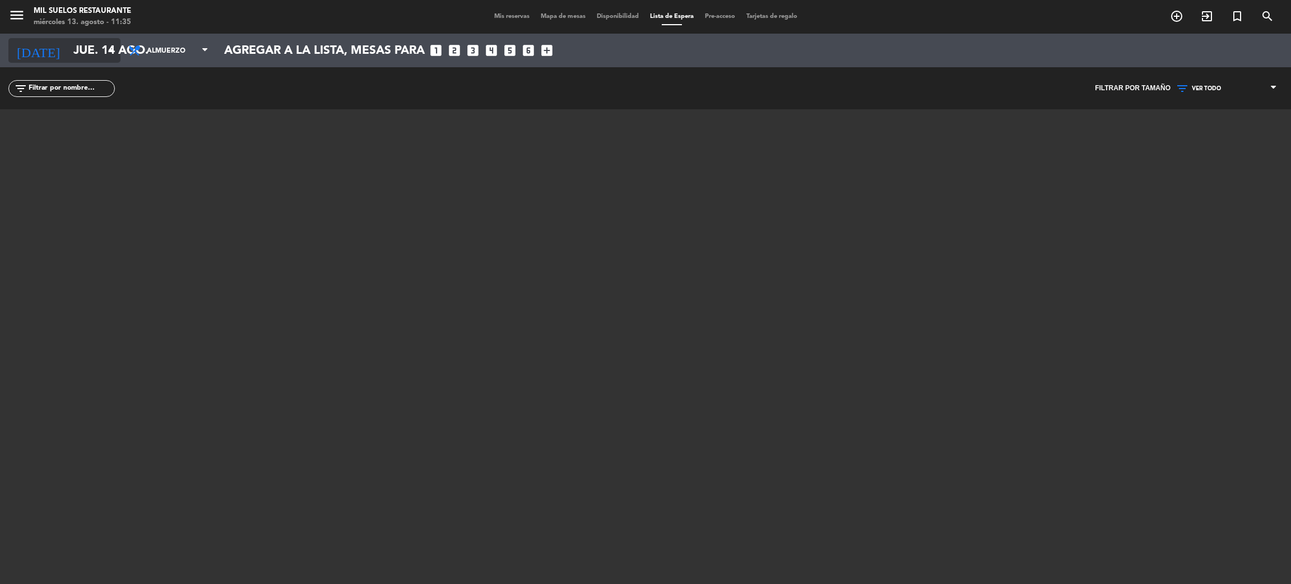
click at [68, 54] on input "jue. 14 ago." at bounding box center [145, 50] width 154 height 25
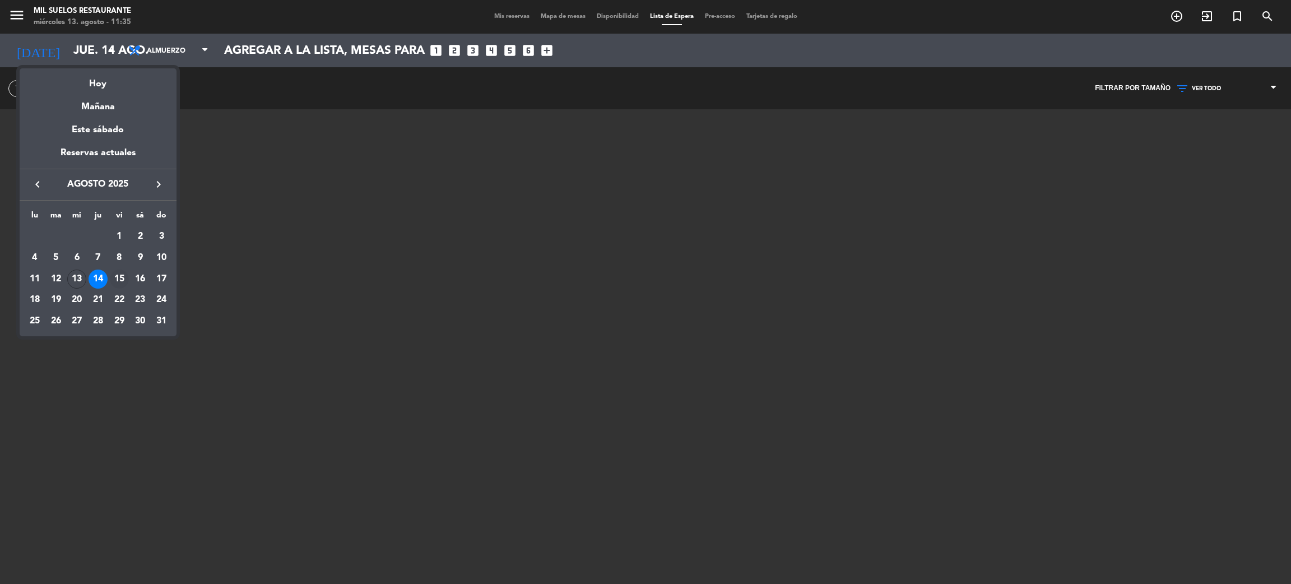
click at [120, 280] on div "15" at bounding box center [119, 279] width 19 height 19
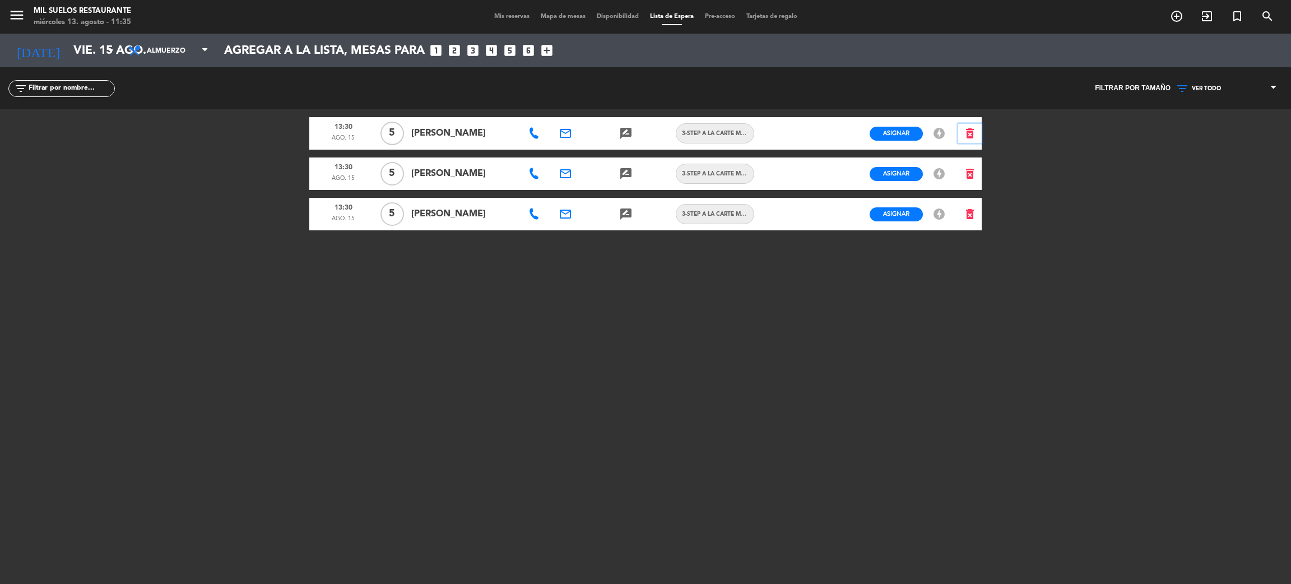
click at [964, 129] on icon "delete_forever" at bounding box center [969, 133] width 13 height 13
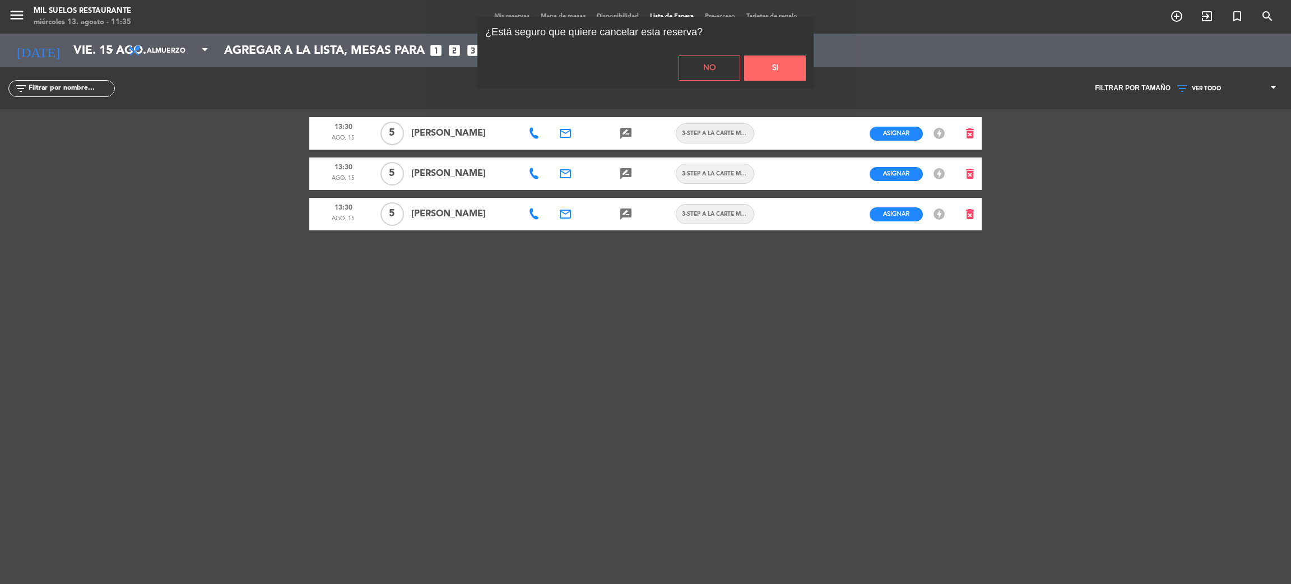
click at [787, 71] on button "Si" at bounding box center [775, 67] width 62 height 25
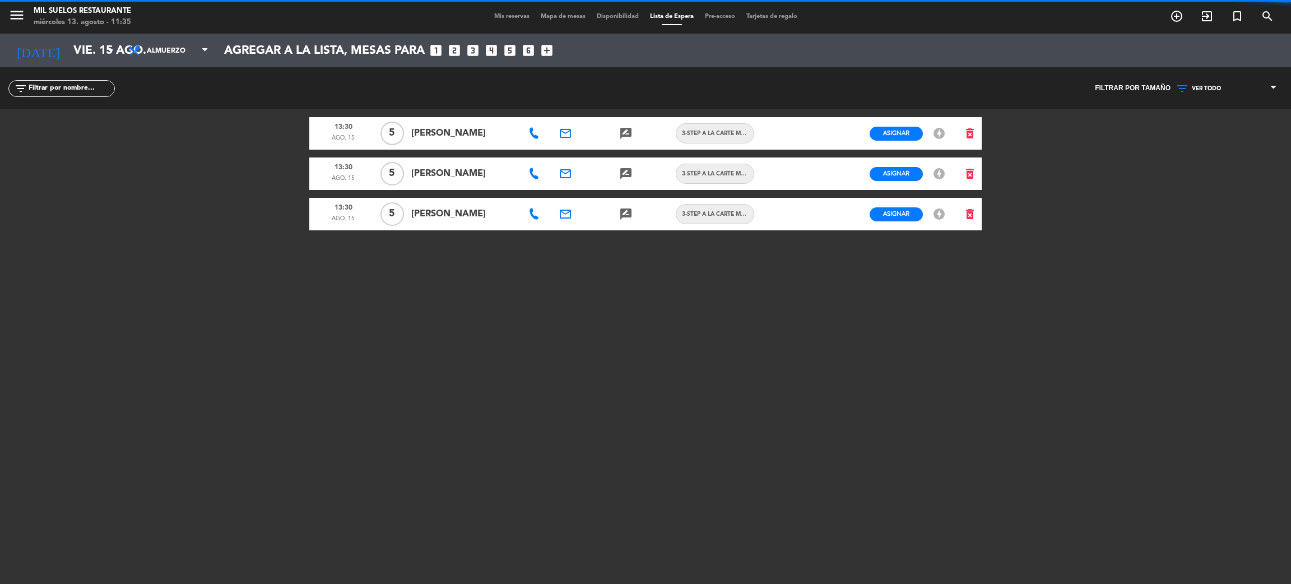
click at [968, 177] on div "¿Está seguro que quiere cancelar esta reserva? No Si" at bounding box center [645, 309] width 1291 height 584
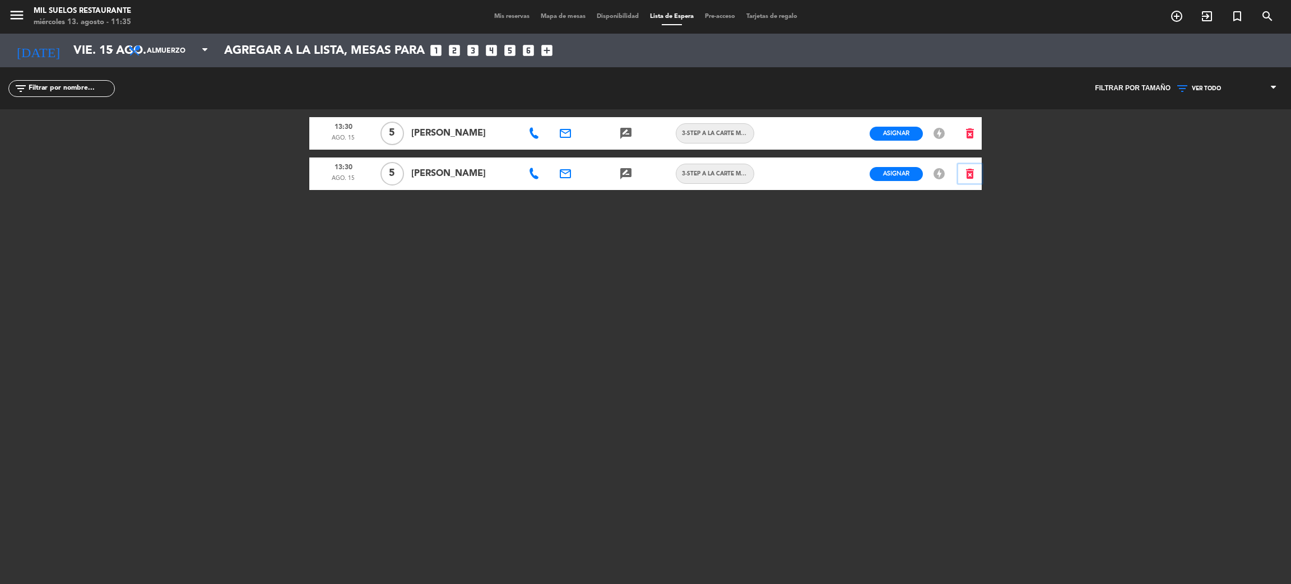
click at [973, 174] on icon "delete_forever" at bounding box center [969, 173] width 13 height 13
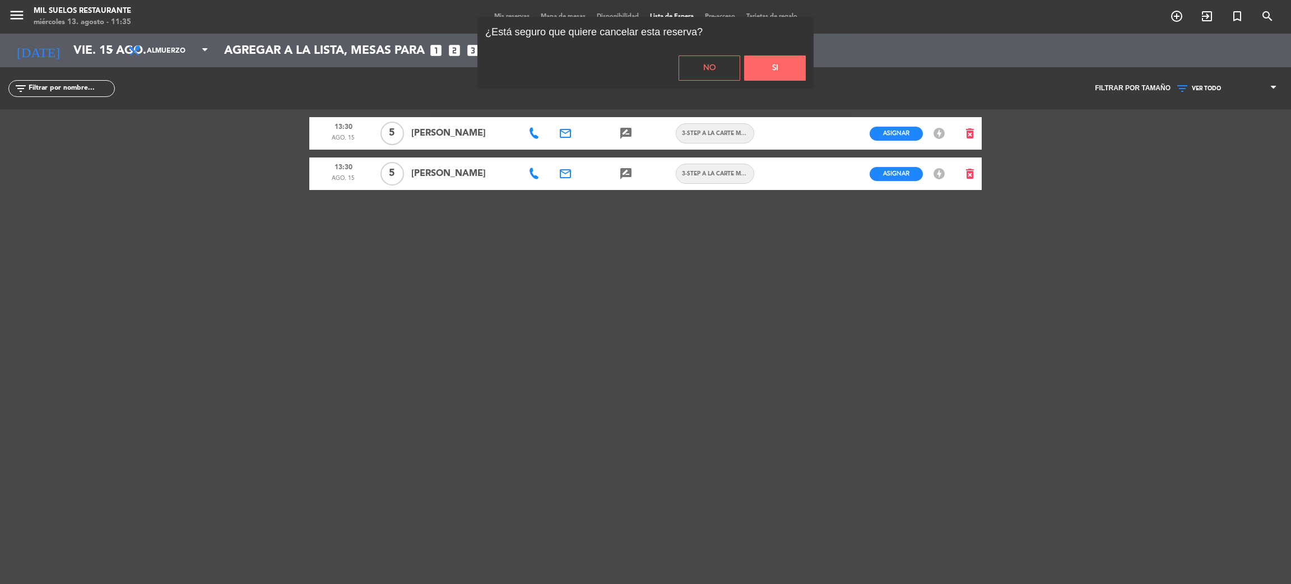
click at [786, 76] on button "Si" at bounding box center [775, 67] width 62 height 25
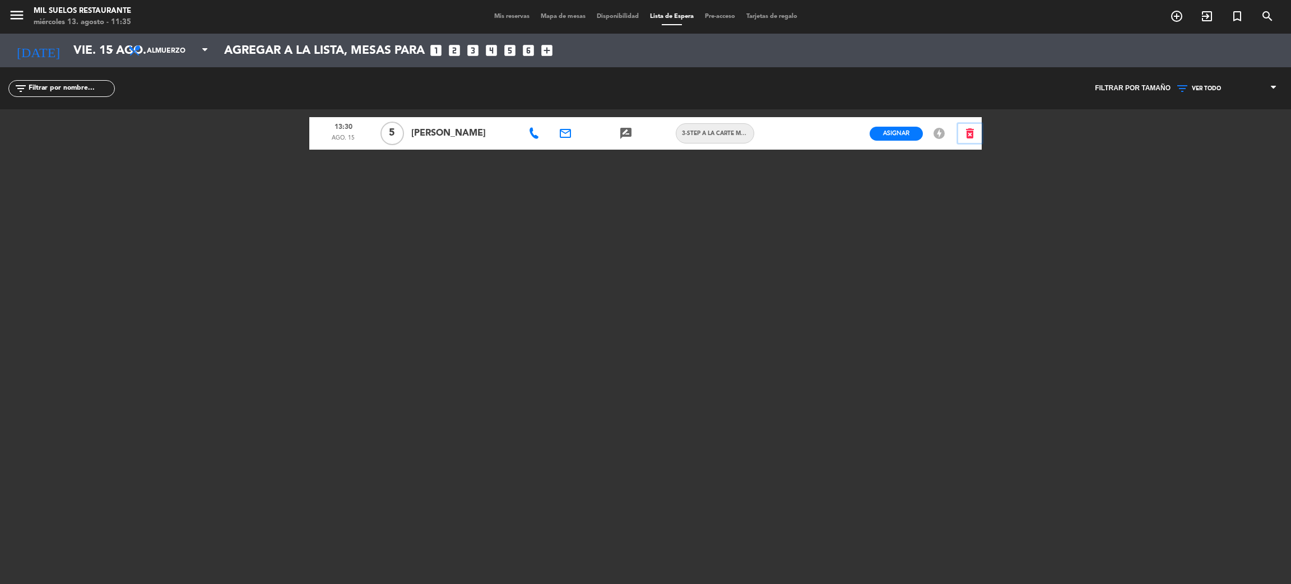
click at [972, 134] on icon "delete_forever" at bounding box center [969, 133] width 13 height 13
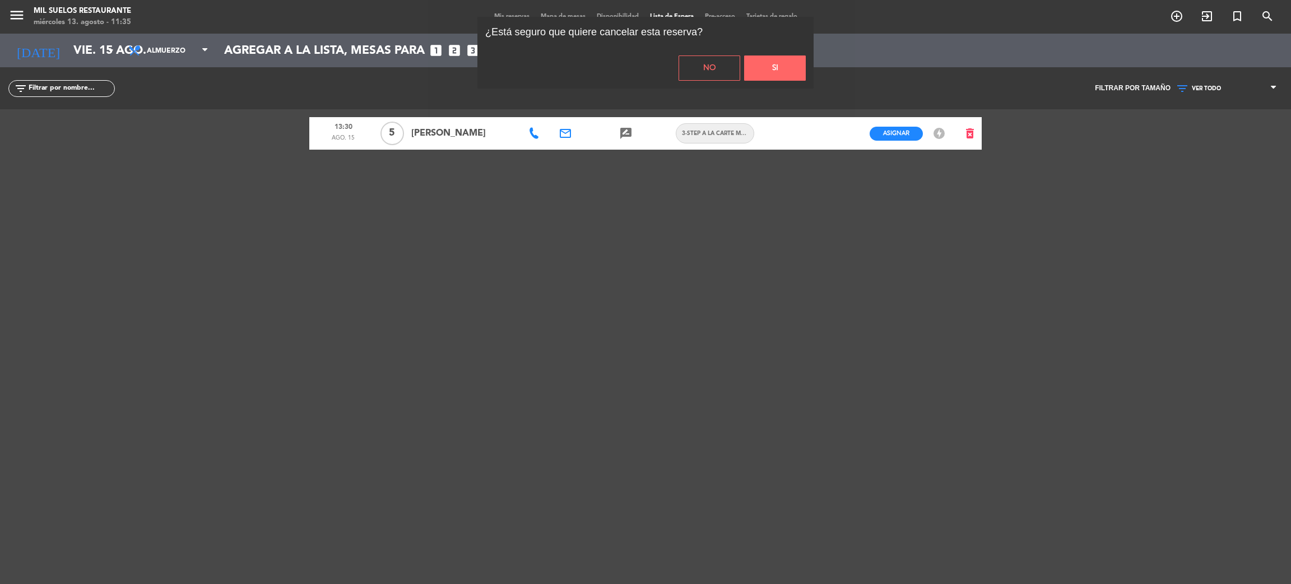
click at [792, 71] on button "Si" at bounding box center [775, 67] width 62 height 25
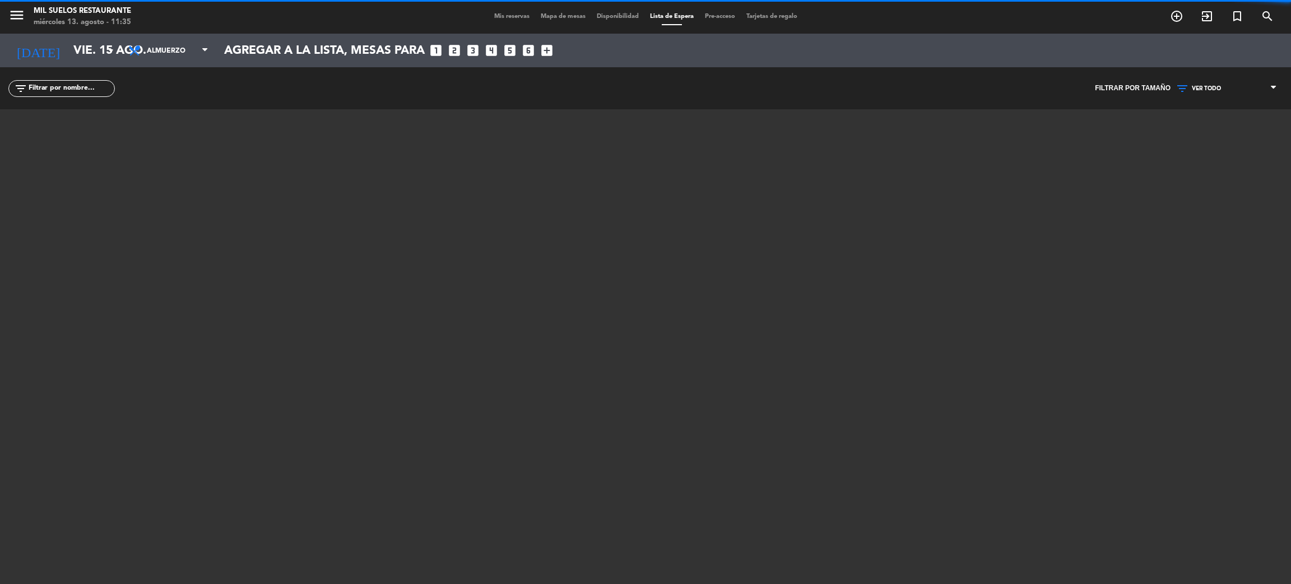
click at [755, 329] on div at bounding box center [645, 249] width 672 height 280
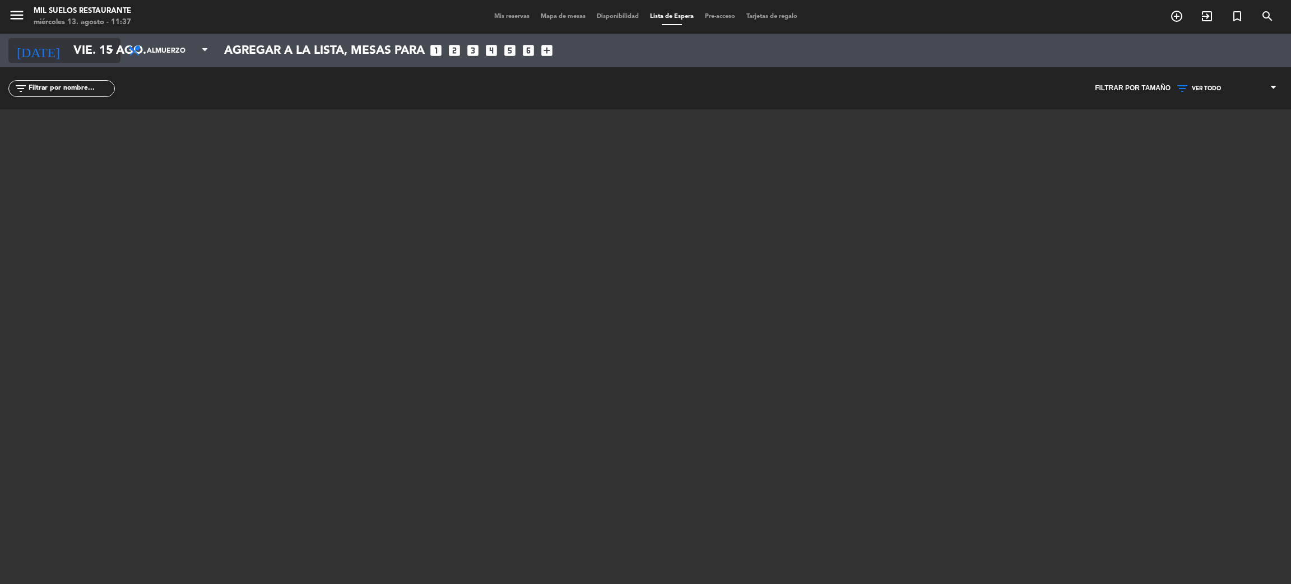
click at [81, 55] on input "vie. 15 ago." at bounding box center [145, 50] width 154 height 25
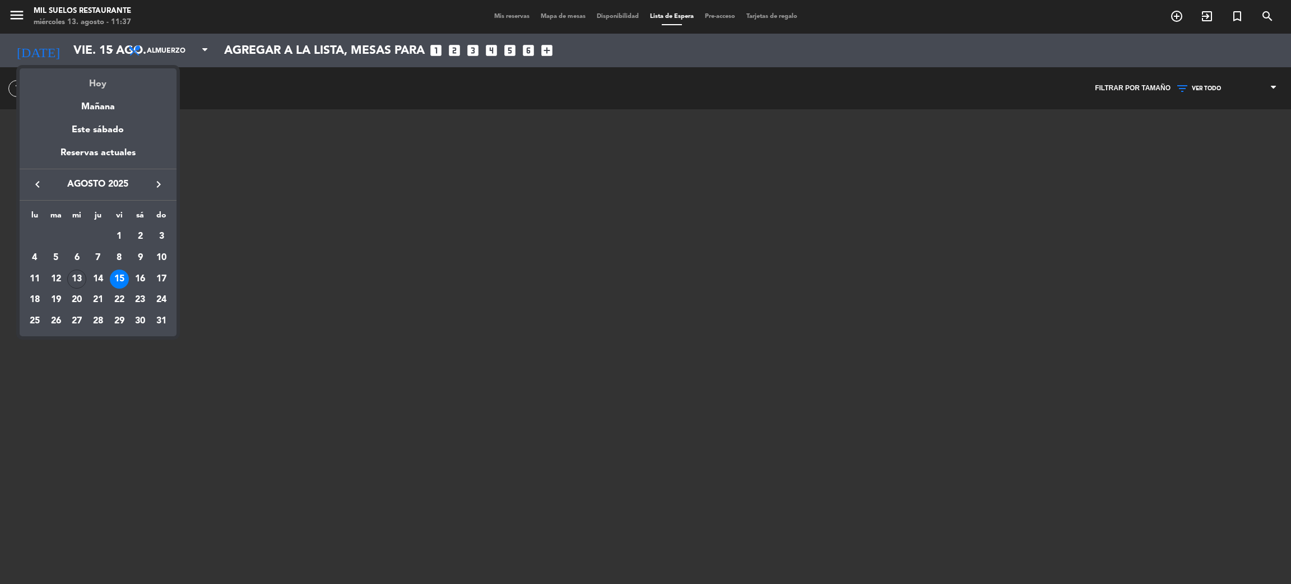
click at [93, 86] on div "Hoy" at bounding box center [98, 79] width 157 height 23
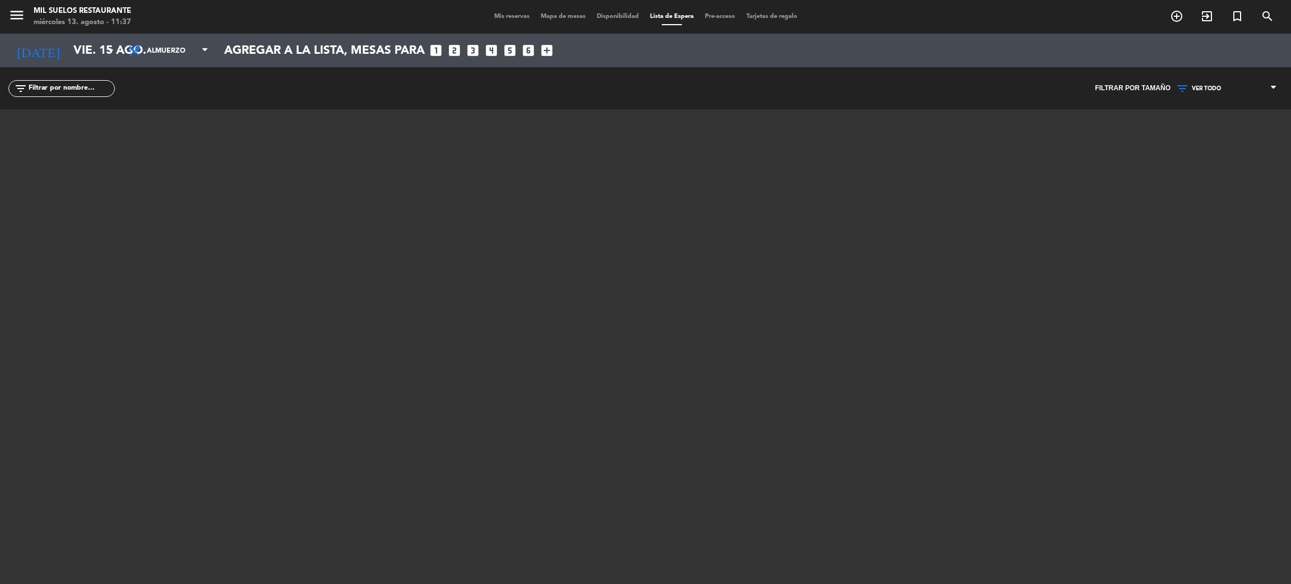
type input "mié. 13 ago."
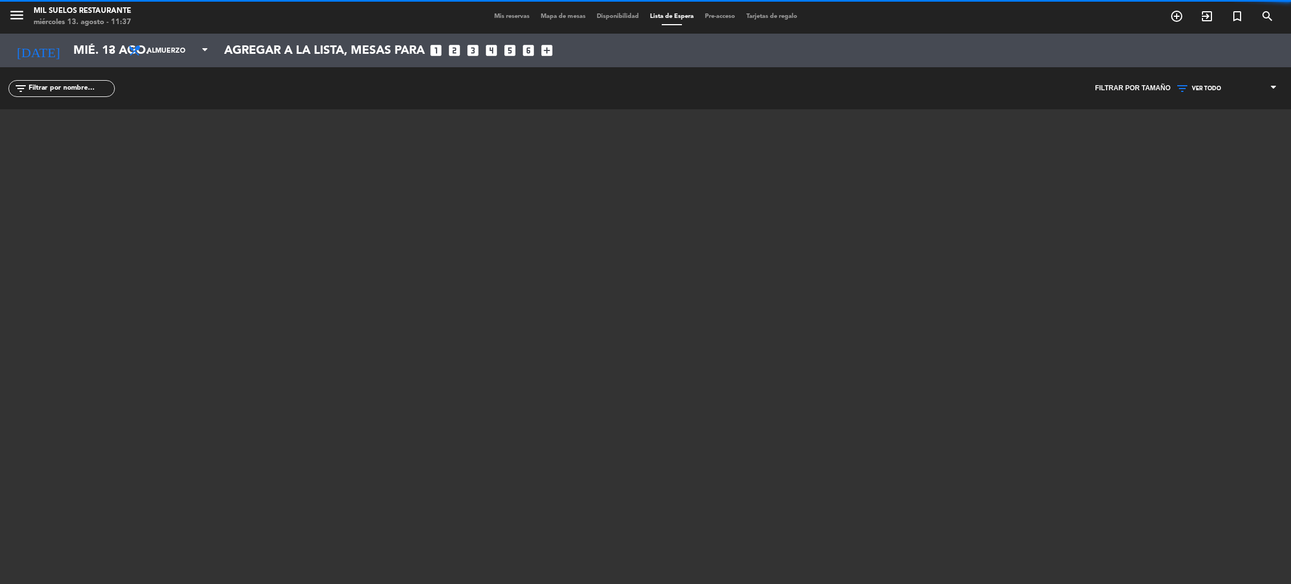
click at [16, 15] on icon "menu" at bounding box center [16, 15] width 17 height 17
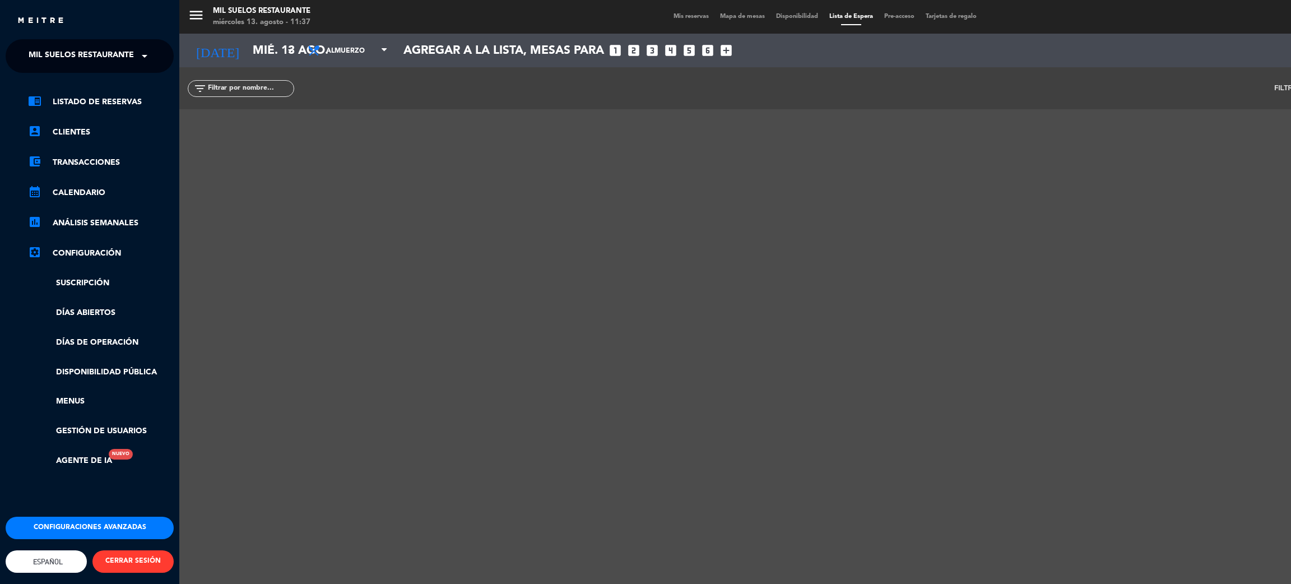
click at [86, 54] on span "Mil Suelos Restaurante" at bounding box center [81, 56] width 105 height 24
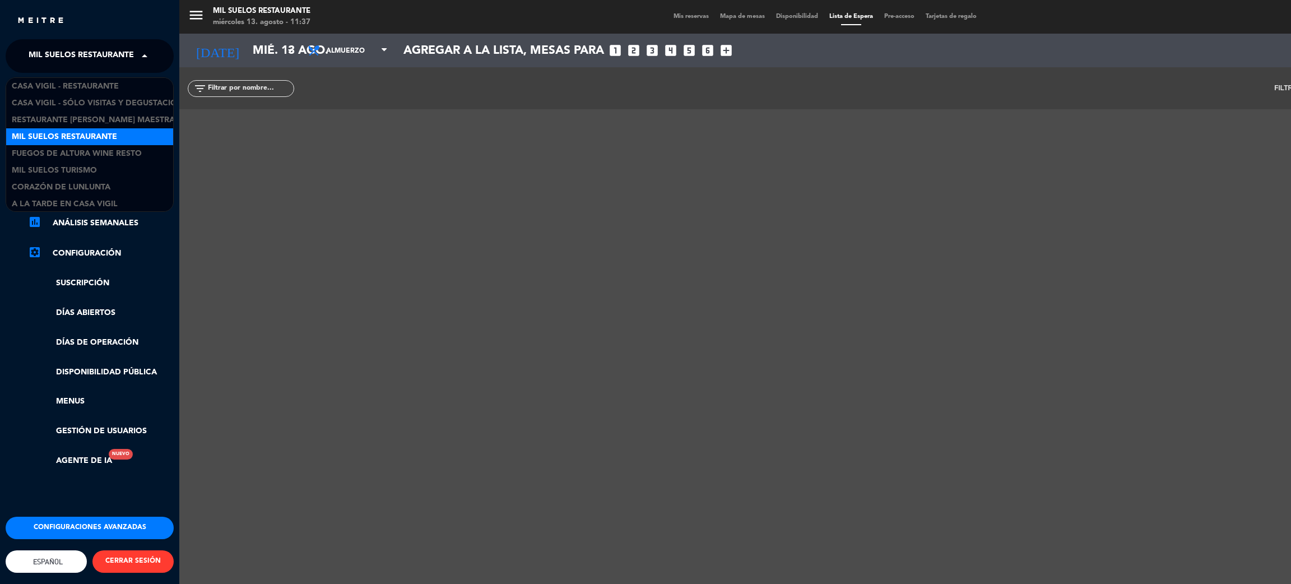
scroll to position [1, 0]
drag, startPoint x: 496, startPoint y: 356, endPoint x: 475, endPoint y: 352, distance: 22.2
click at [493, 358] on div "menu Mil Suelos Restaurante [DATE] 13. agosto - 11:37 Mis reservas Mapa de mesa…" at bounding box center [824, 292] width 1291 height 584
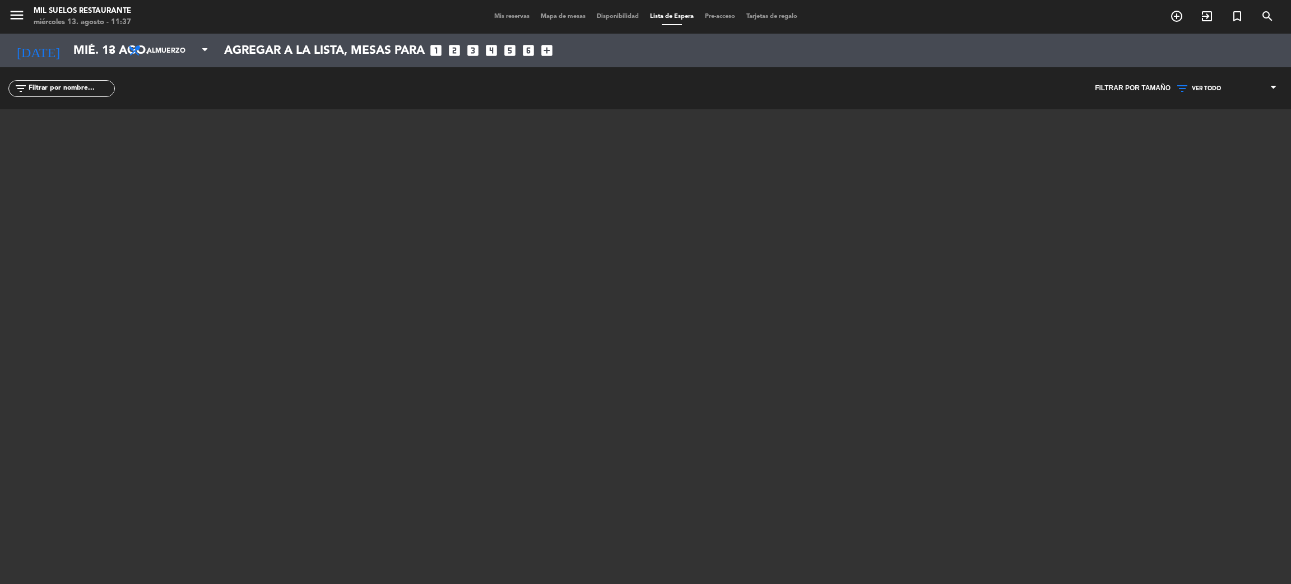
click at [502, 18] on span "Mis reservas" at bounding box center [512, 16] width 47 height 6
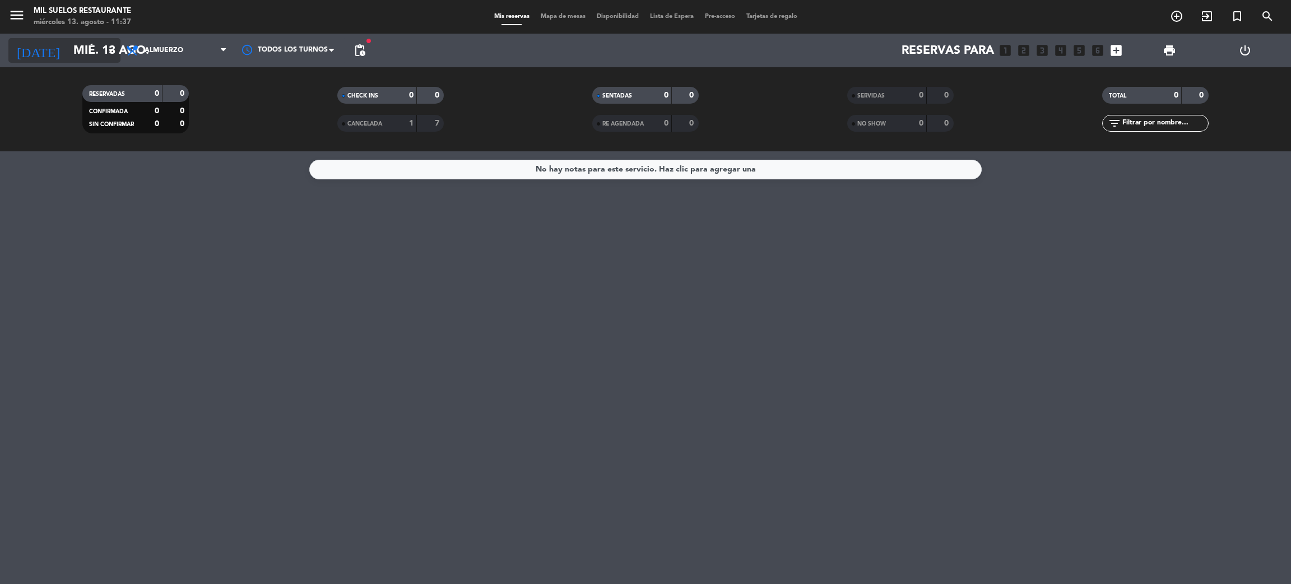
click at [89, 55] on input "mié. 13 ago." at bounding box center [145, 50] width 154 height 25
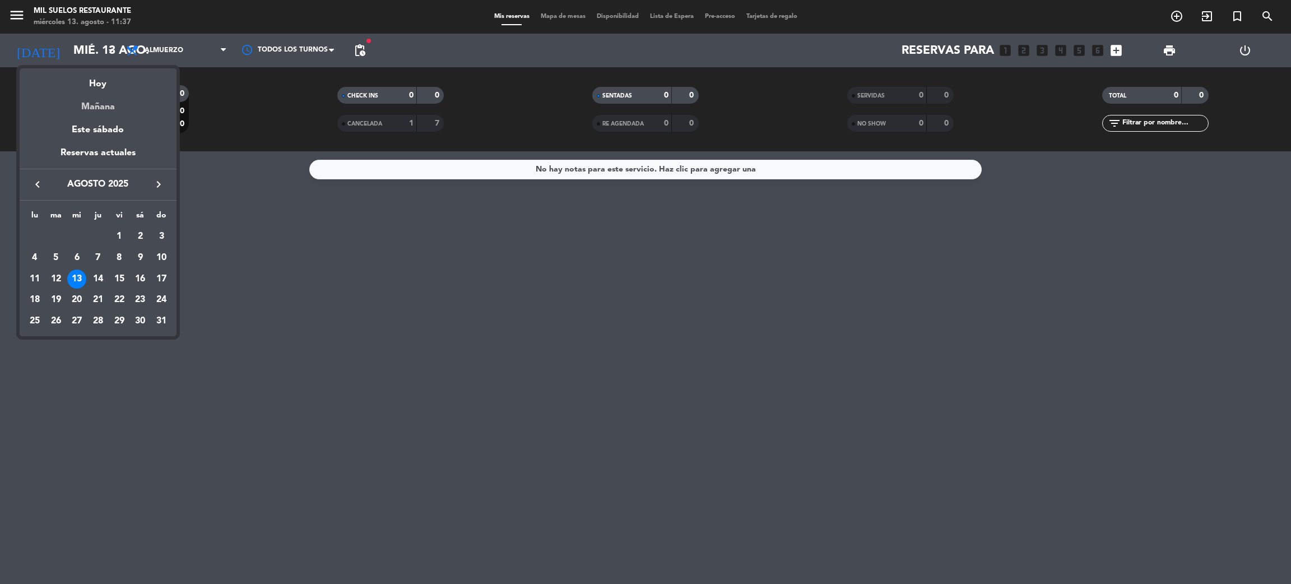
click at [92, 109] on div "Mañana" at bounding box center [98, 102] width 157 height 23
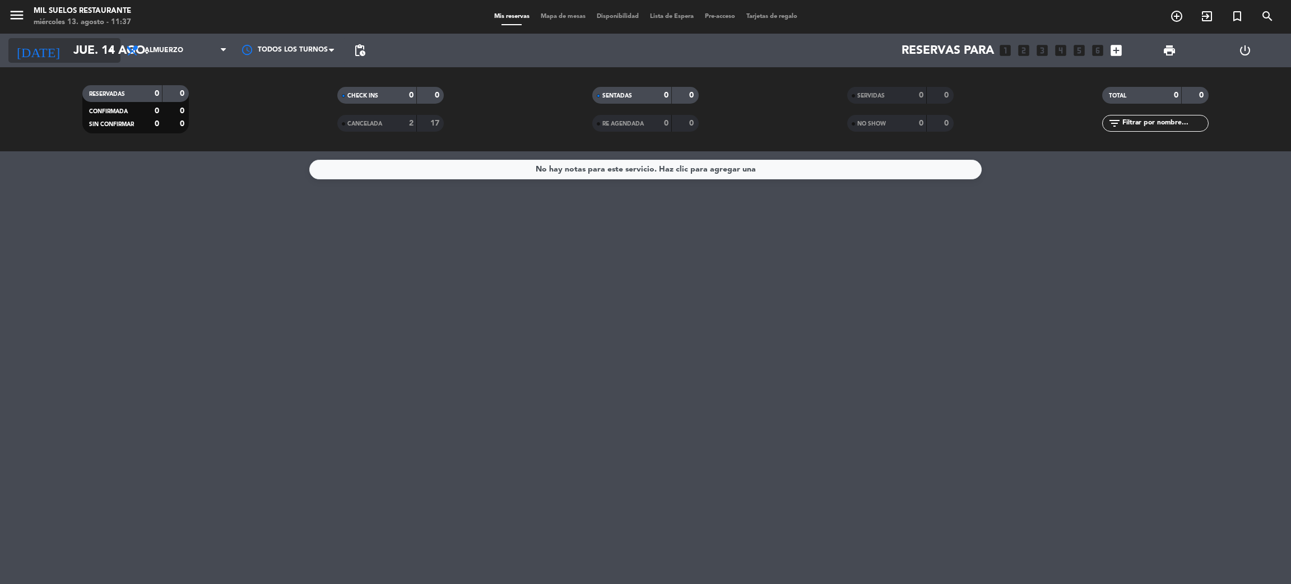
click at [89, 44] on input "jue. 14 ago." at bounding box center [145, 50] width 154 height 25
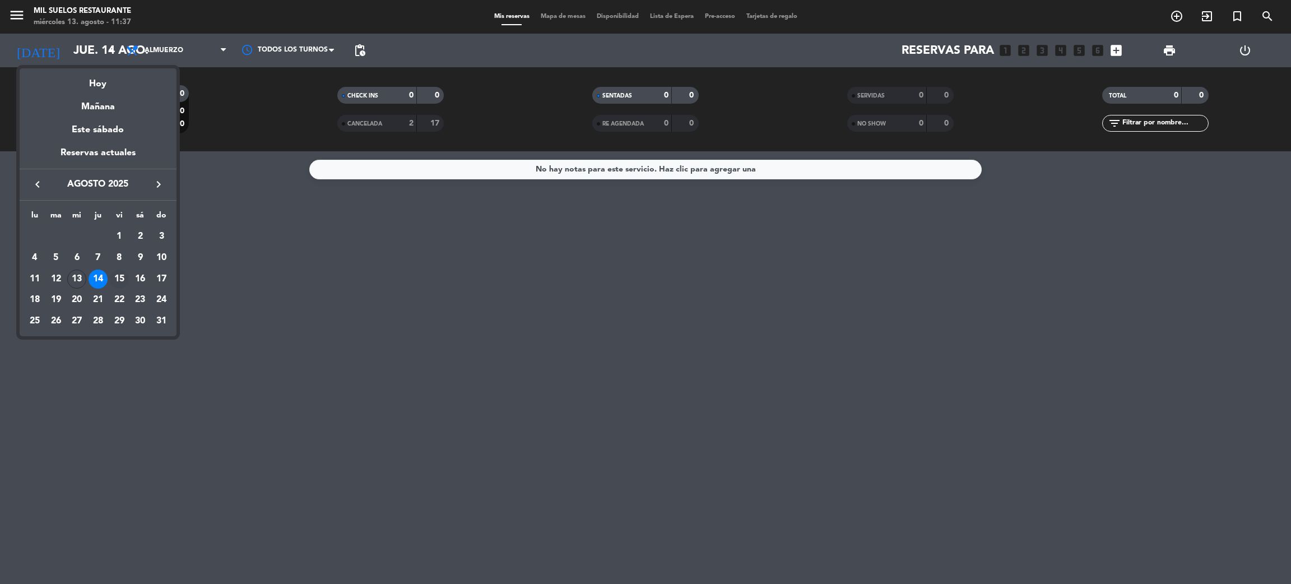
click at [126, 277] on div "15" at bounding box center [119, 279] width 19 height 19
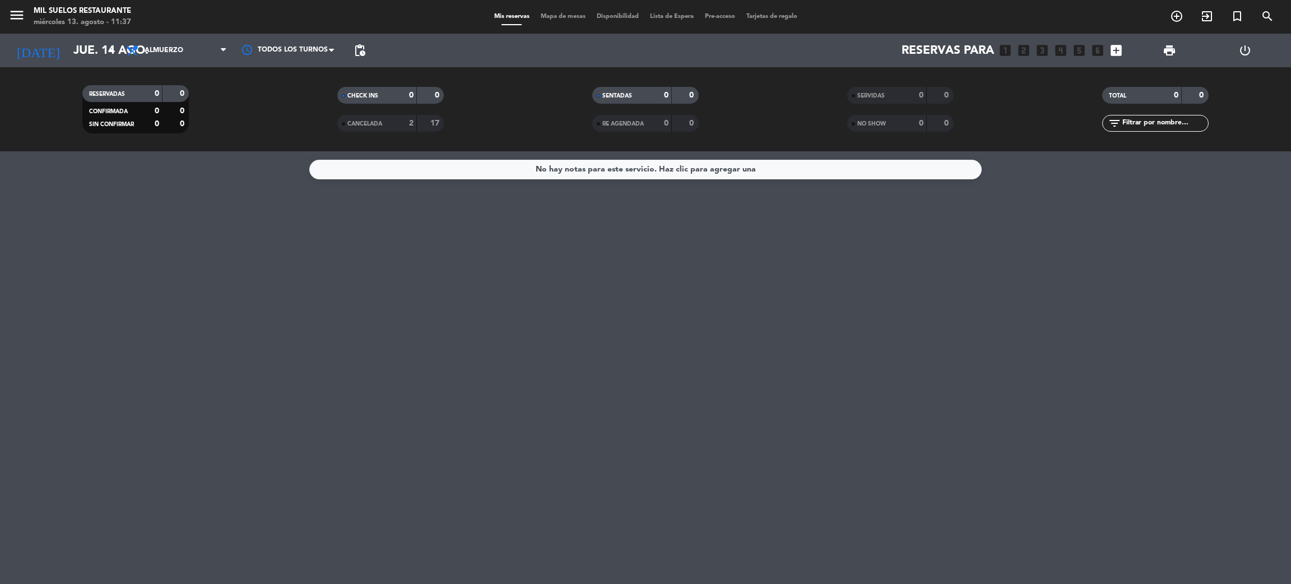
type input "vie. 15 ago."
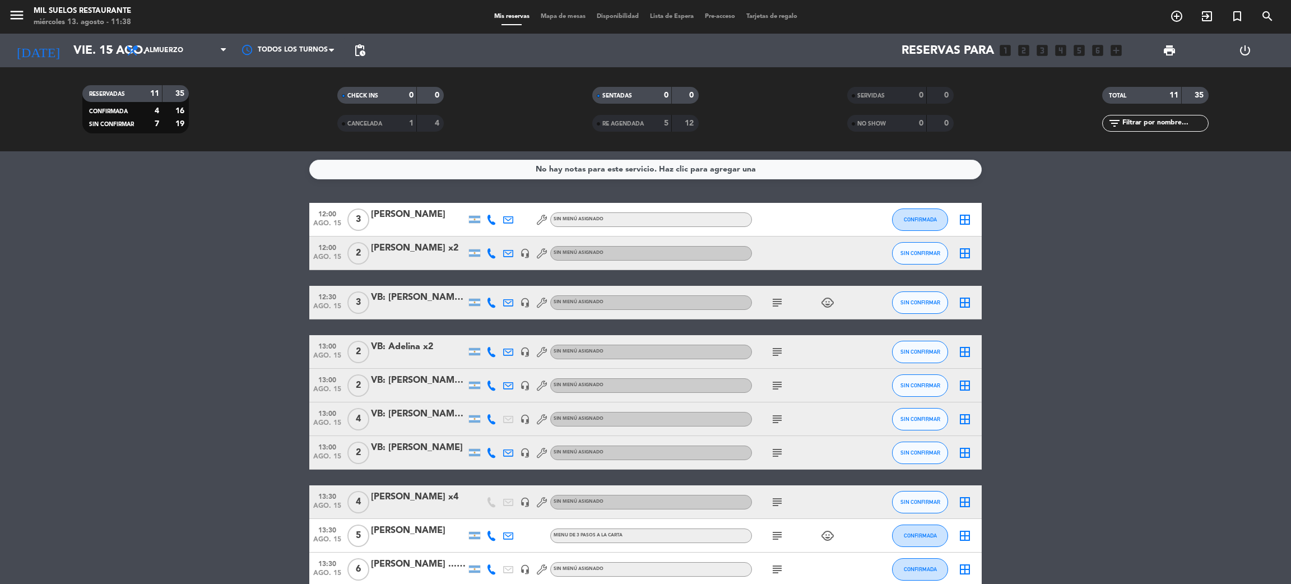
click at [152, 278] on bookings-row "12:00 [DATE] 3 [PERSON_NAME] Sin menú asignado CONFIRMADA border_all 12:00 [DAT…" at bounding box center [645, 411] width 1291 height 417
click at [1172, 50] on span "print" at bounding box center [1169, 50] width 13 height 13
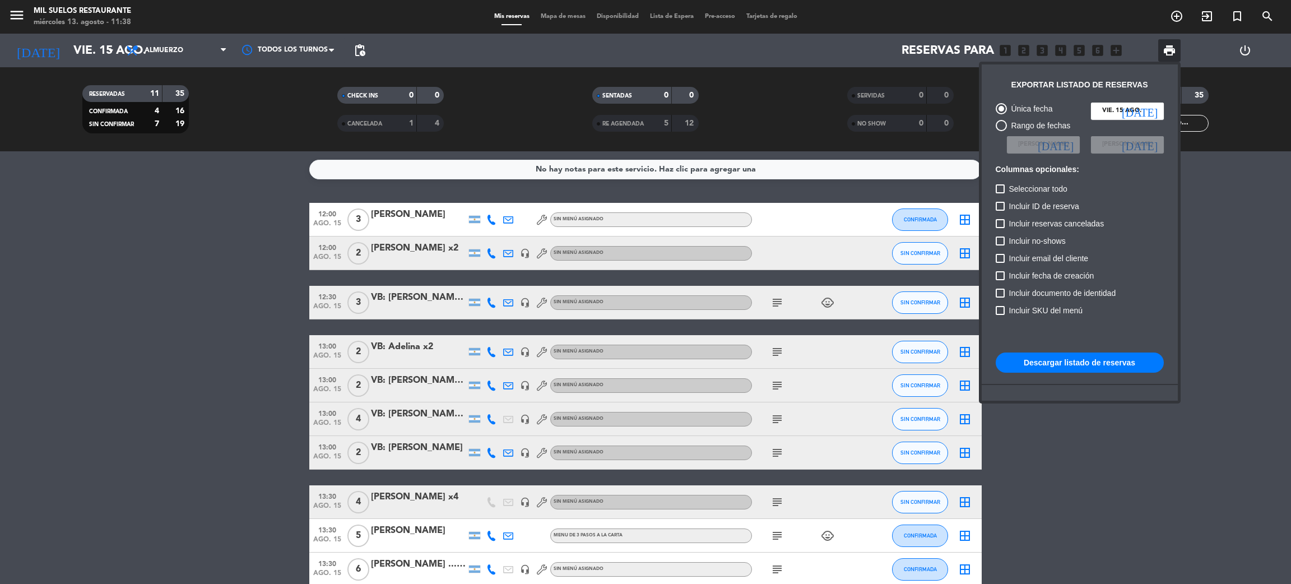
click at [1052, 350] on div "Única fecha [DATE] [DATE] Rango de fechas Elegir Fecha [DATE] Elegir Fecha [DAT…" at bounding box center [1079, 279] width 179 height 364
click at [1058, 368] on button "Descargar listado de reservas" at bounding box center [1080, 362] width 168 height 20
